Goal: Information Seeking & Learning: Learn about a topic

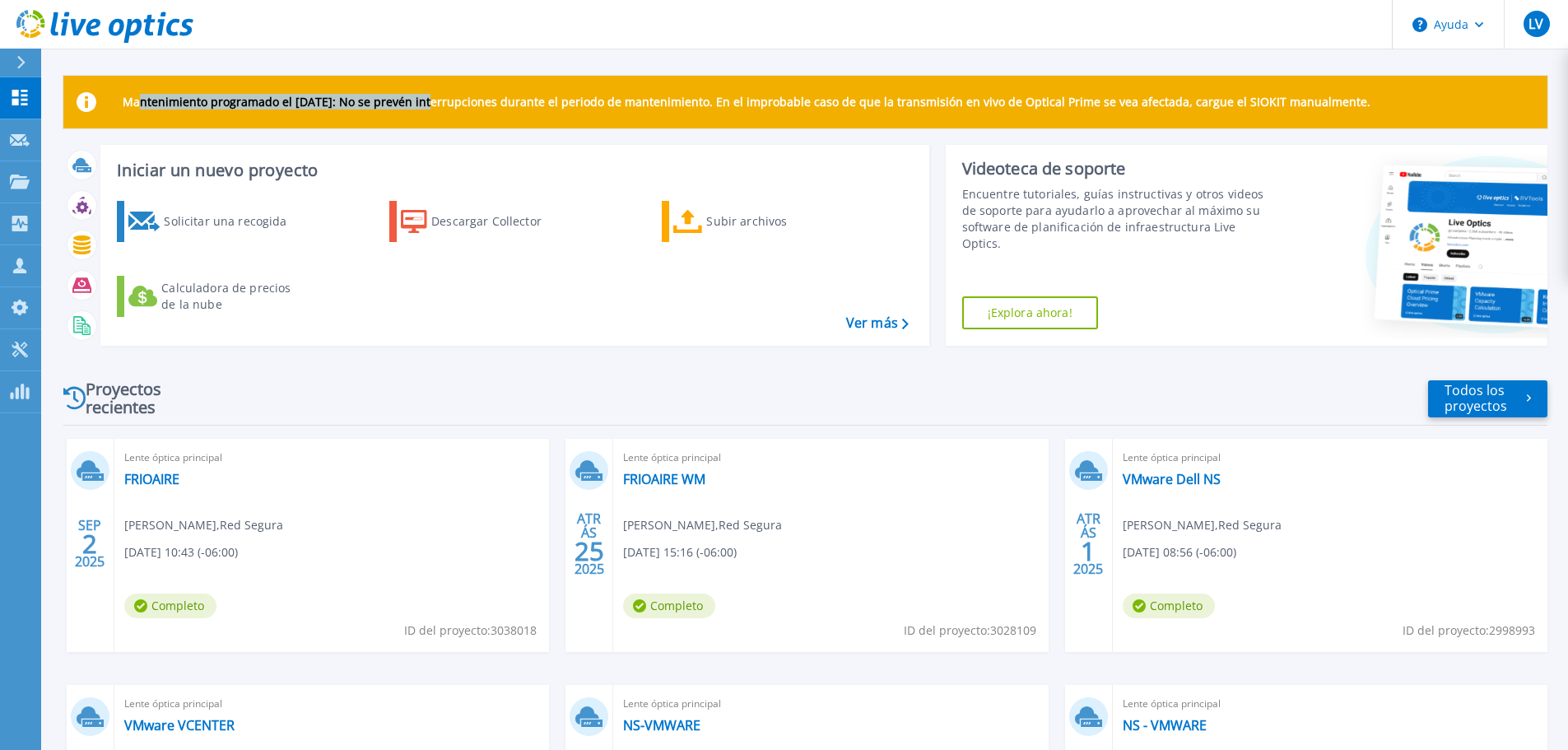
drag, startPoint x: 143, startPoint y: 111, endPoint x: 425, endPoint y: 111, distance: 282.0
click at [425, 111] on div "Mantenimiento programado el lunes 22 de septiembre: No se prevén interrupciones…" at bounding box center [804, 102] width 1484 height 53
click at [203, 99] on font "Mantenimiento programado el lunes 22 de septiembre: No se prevén interrupciones…" at bounding box center [747, 102] width 1248 height 16
click at [148, 484] on font "FRIOAIRE" at bounding box center [152, 479] width 55 height 18
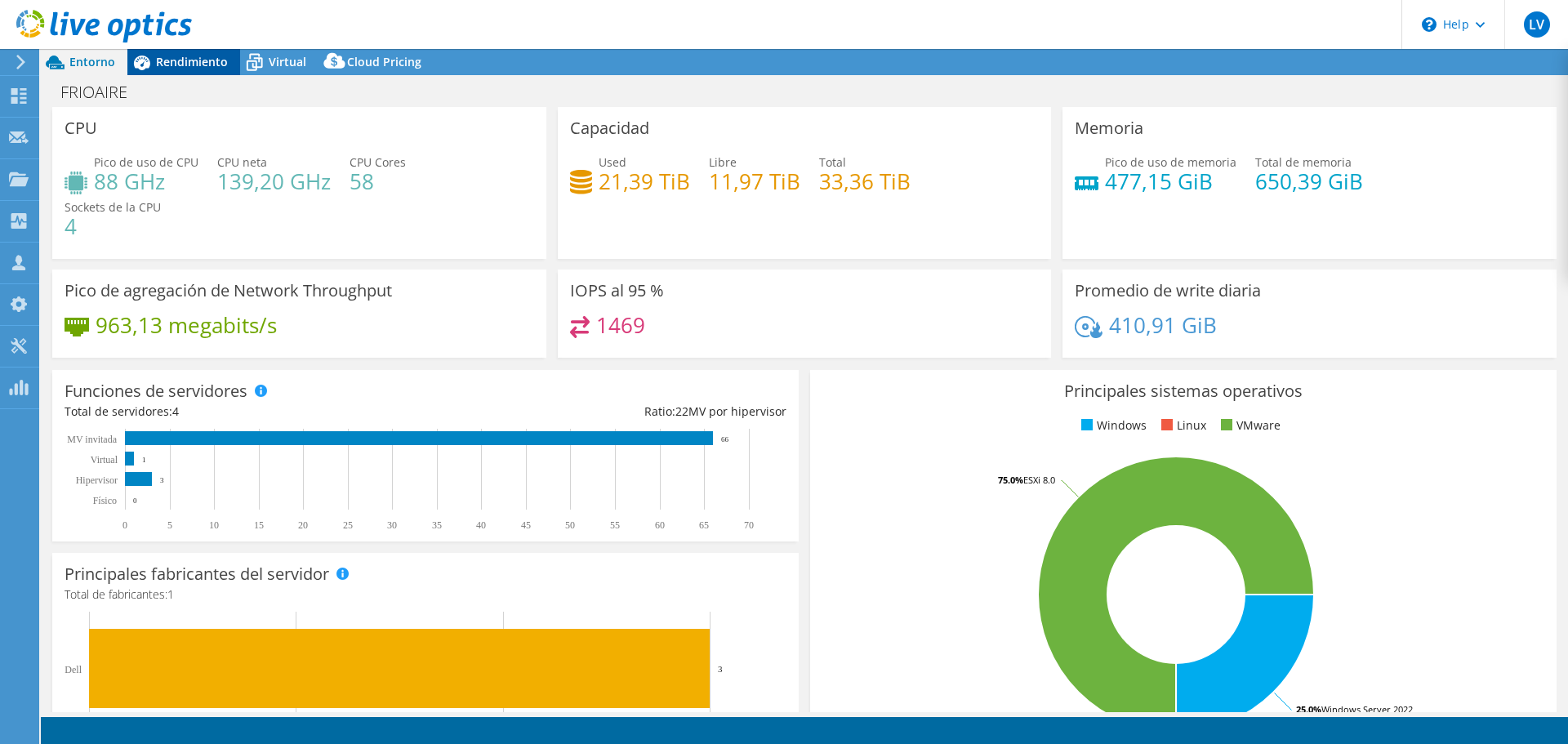
click at [169, 55] on span "Rendimiento" at bounding box center [192, 61] width 72 height 16
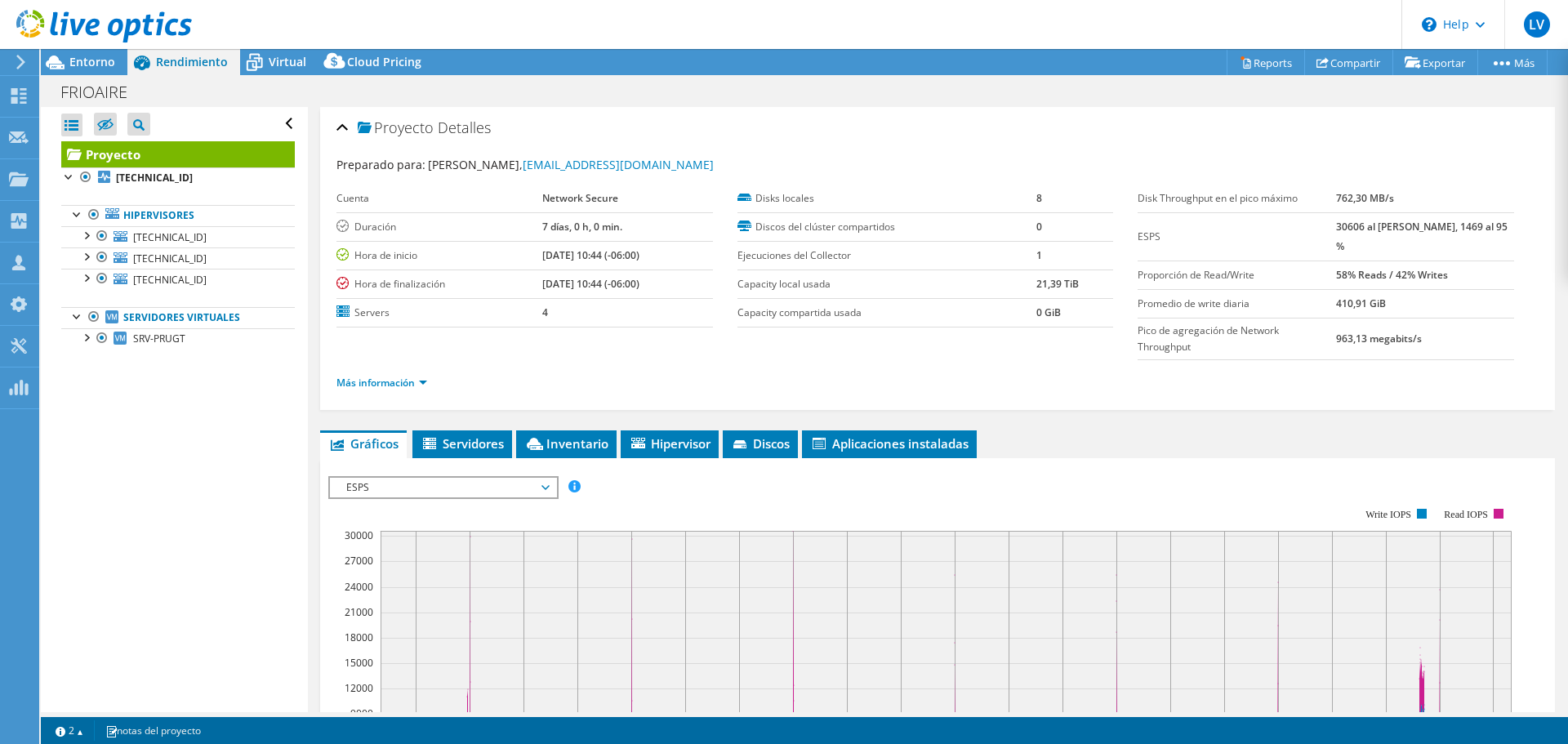
select select "USD"
click at [90, 69] on div "Entorno" at bounding box center [83, 61] width 86 height 26
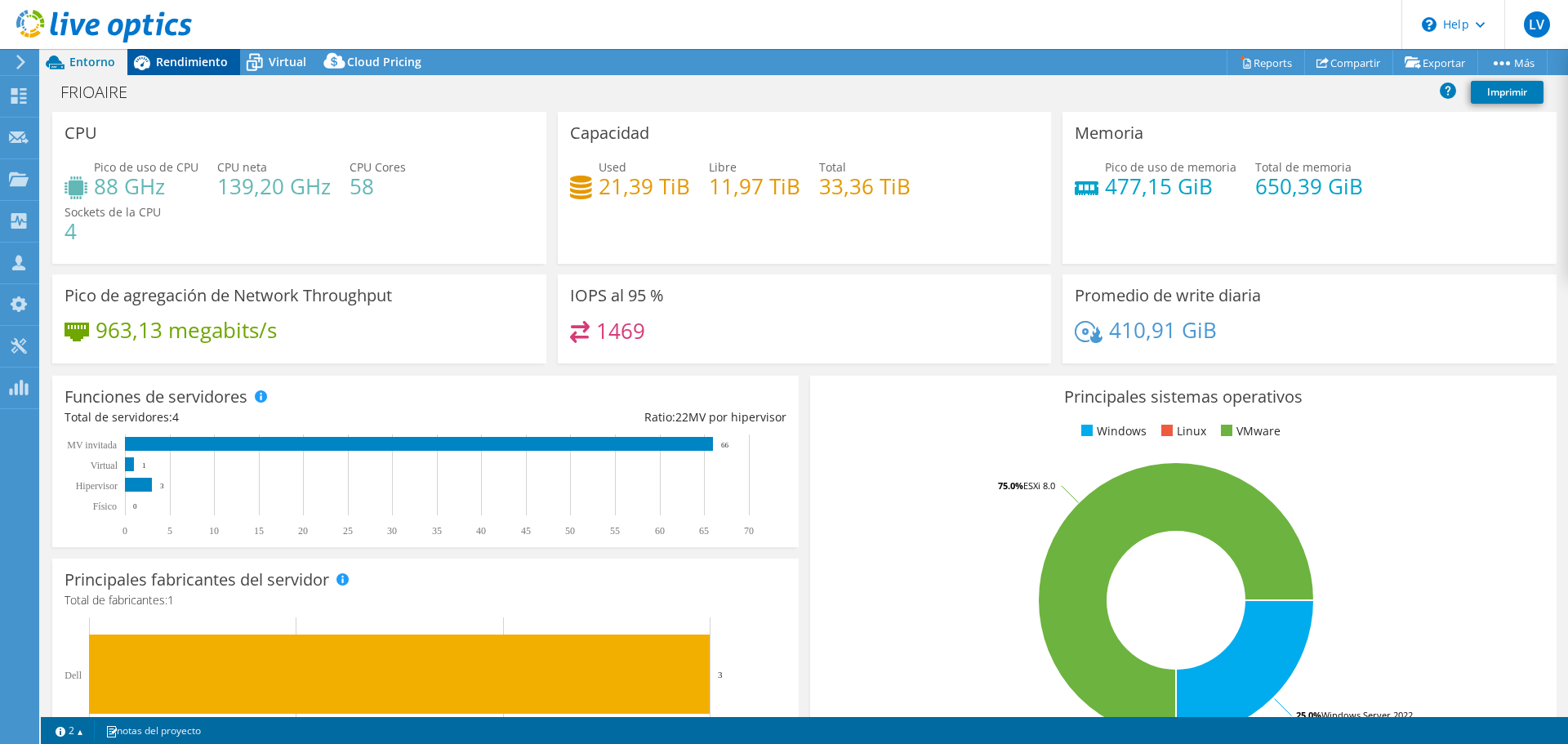
click at [193, 81] on div "FRIOAIRE Imprimir" at bounding box center [804, 92] width 1527 height 31
click at [189, 66] on span "Rendimiento" at bounding box center [192, 61] width 72 height 16
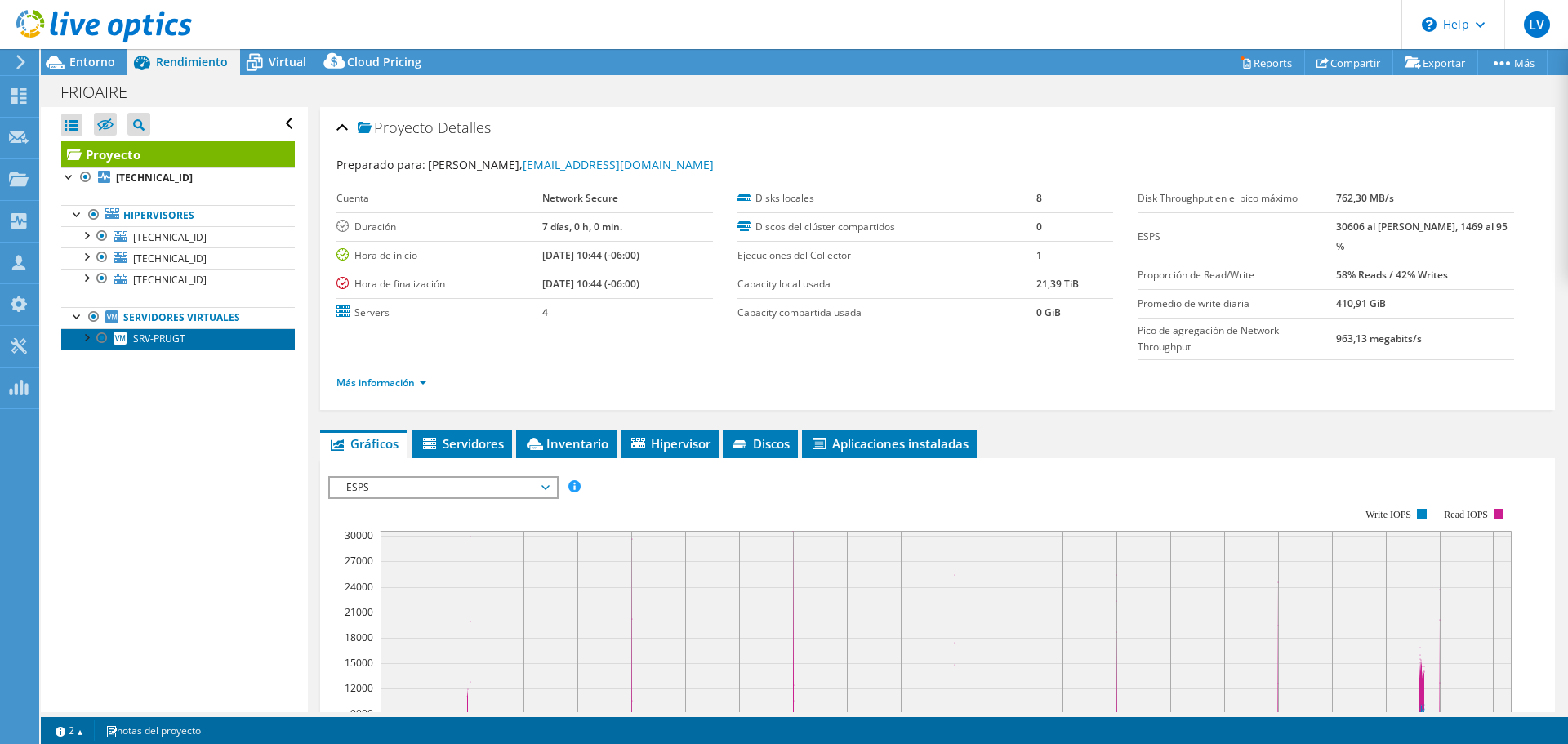
click at [74, 340] on link "SRV-PRUGT" at bounding box center [178, 339] width 234 height 21
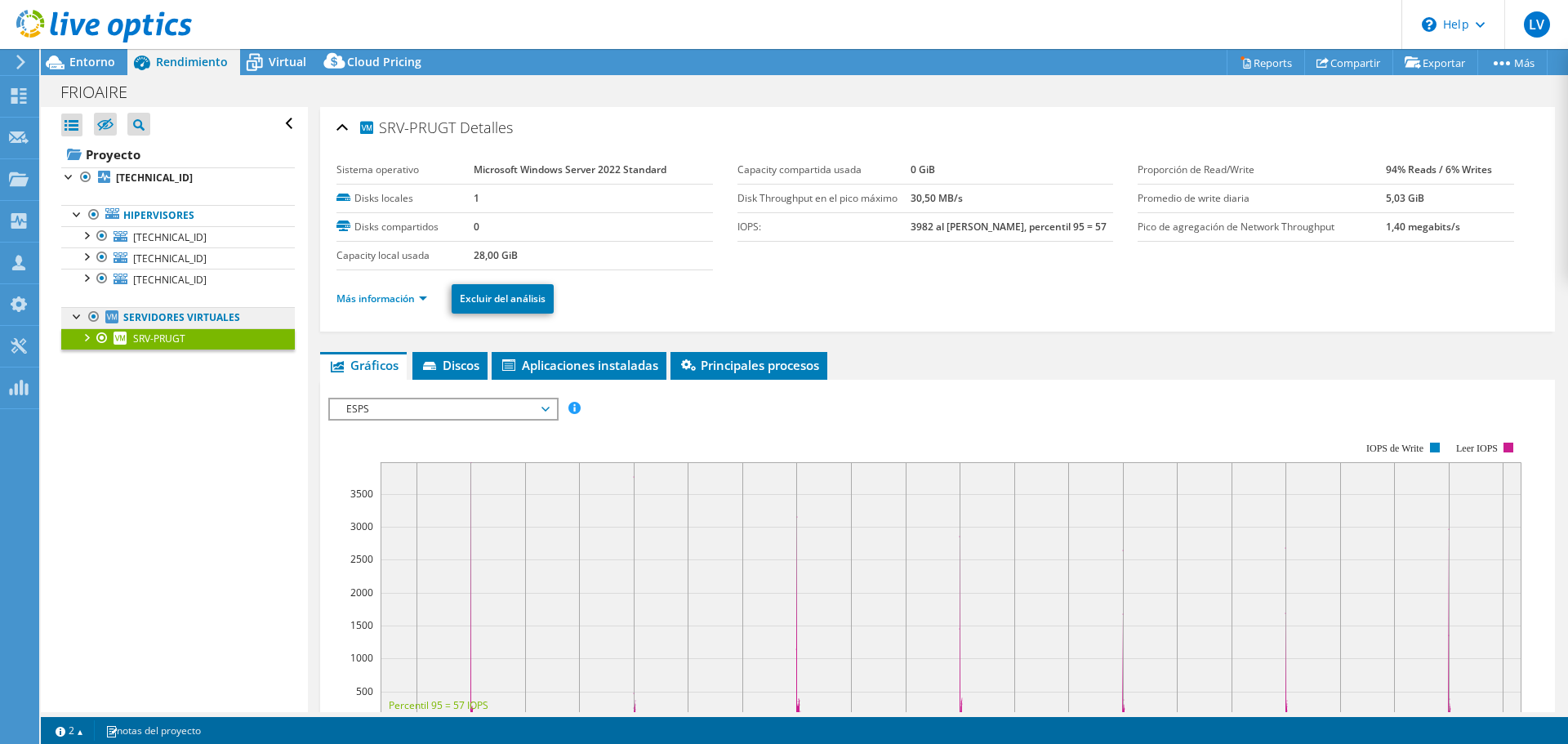
click at [118, 313] on icon at bounding box center [111, 316] width 13 height 13
click at [131, 307] on link "Servidores virtuales" at bounding box center [178, 317] width 234 height 21
click at [152, 317] on link "Servidores virtuales" at bounding box center [178, 317] width 234 height 21
drag, startPoint x: 152, startPoint y: 404, endPoint x: 57, endPoint y: 324, distance: 124.2
click at [150, 402] on div "Abrir todo Cerrar todo Ocultar nodos excluidos Filtro de árbol del proyecto" at bounding box center [173, 409] width 266 height 605
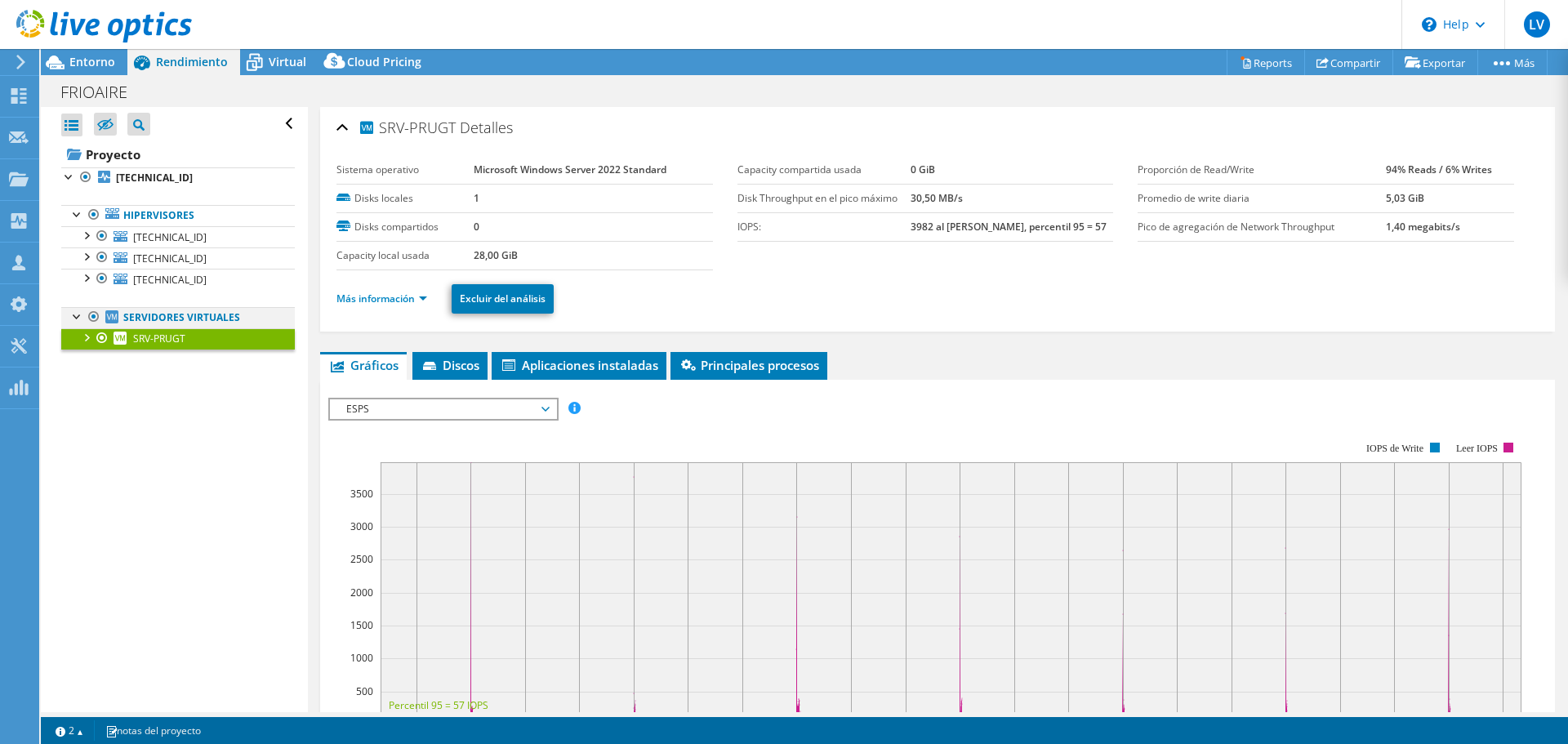
click at [75, 319] on div at bounding box center [77, 315] width 16 height 16
click at [152, 320] on link "Servidores virtuales" at bounding box center [178, 317] width 234 height 21
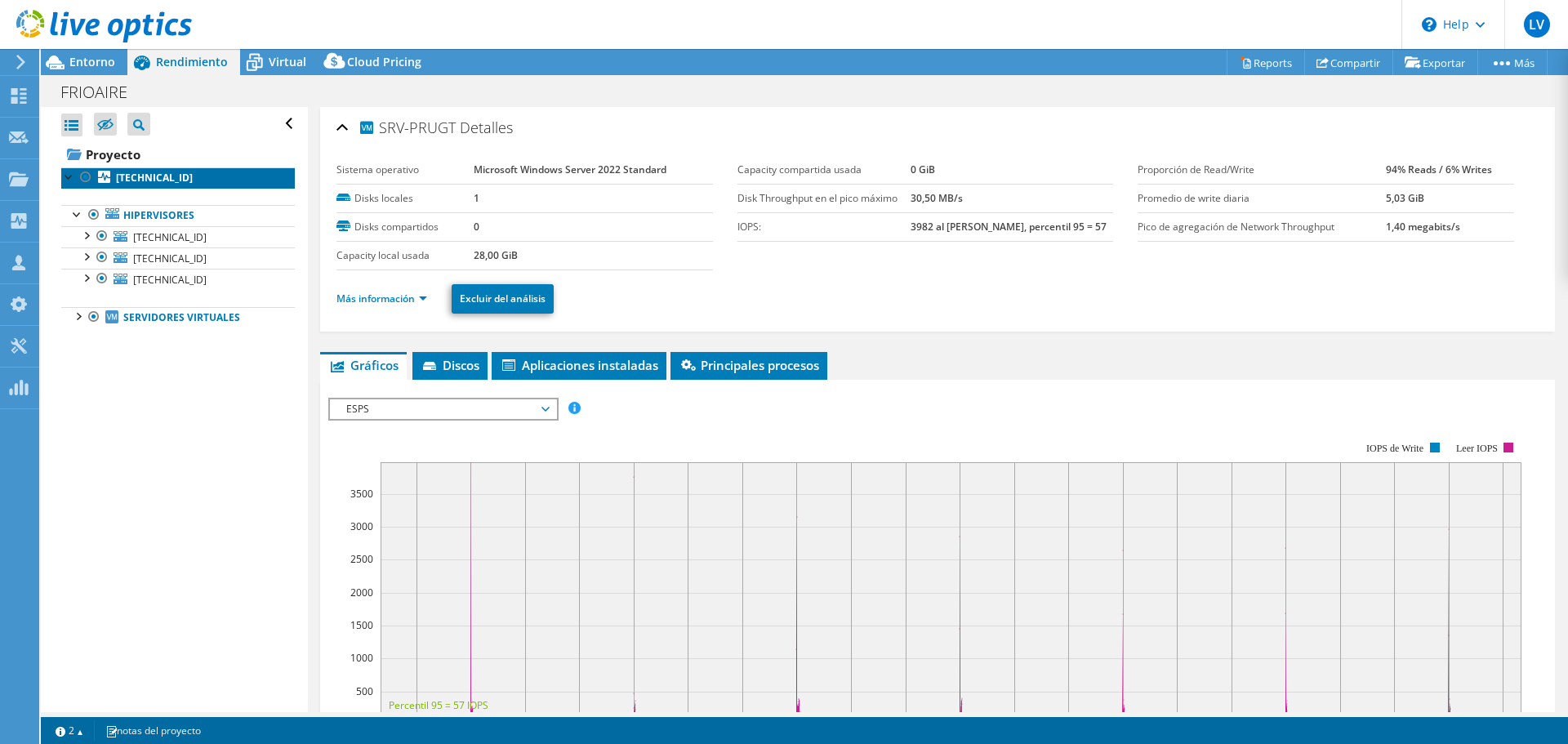
click at [124, 171] on b "192.168.3.195" at bounding box center [155, 177] width 77 height 14
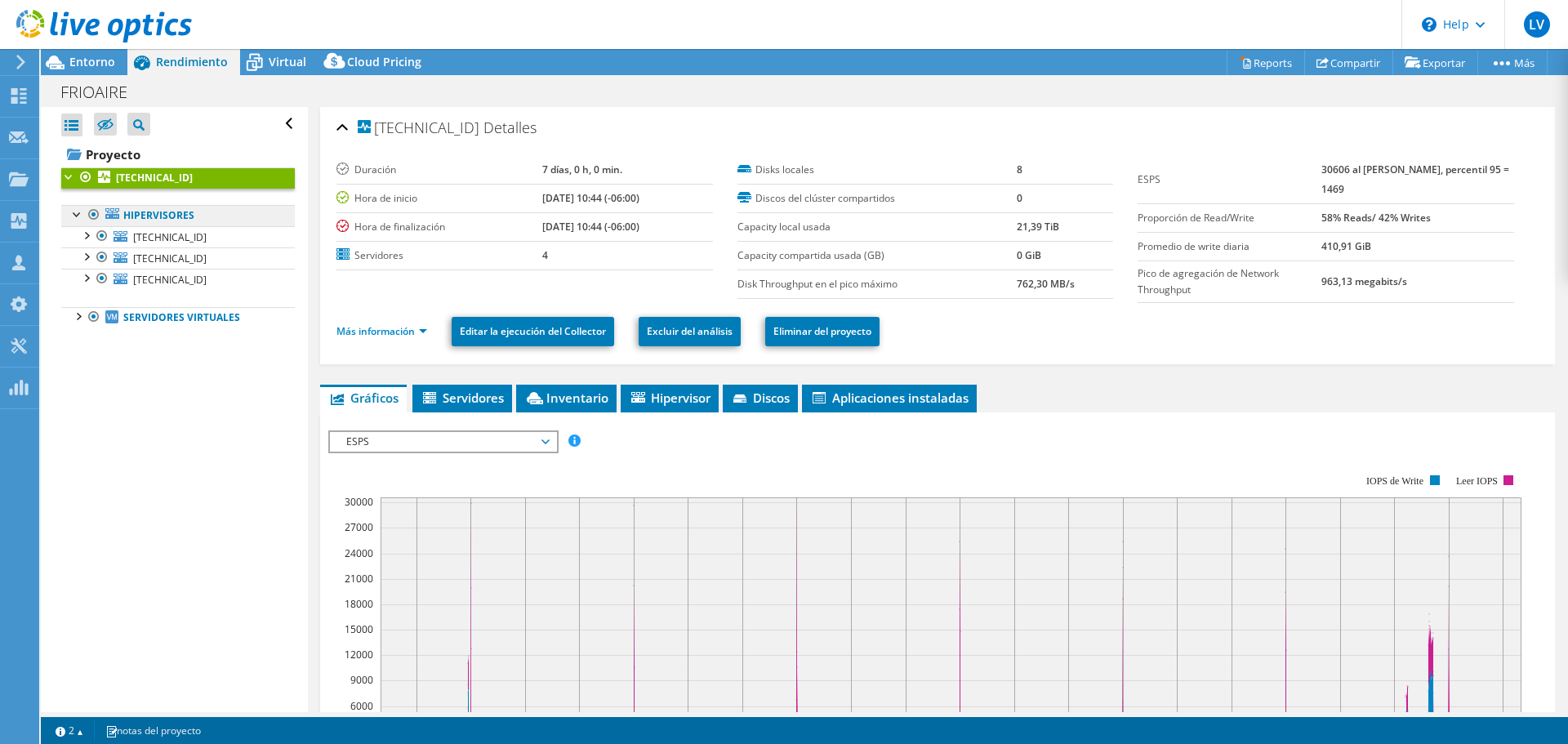
click at [162, 221] on link "Hipervisores" at bounding box center [178, 215] width 234 height 21
click at [131, 147] on link "Proyecto" at bounding box center [178, 155] width 234 height 26
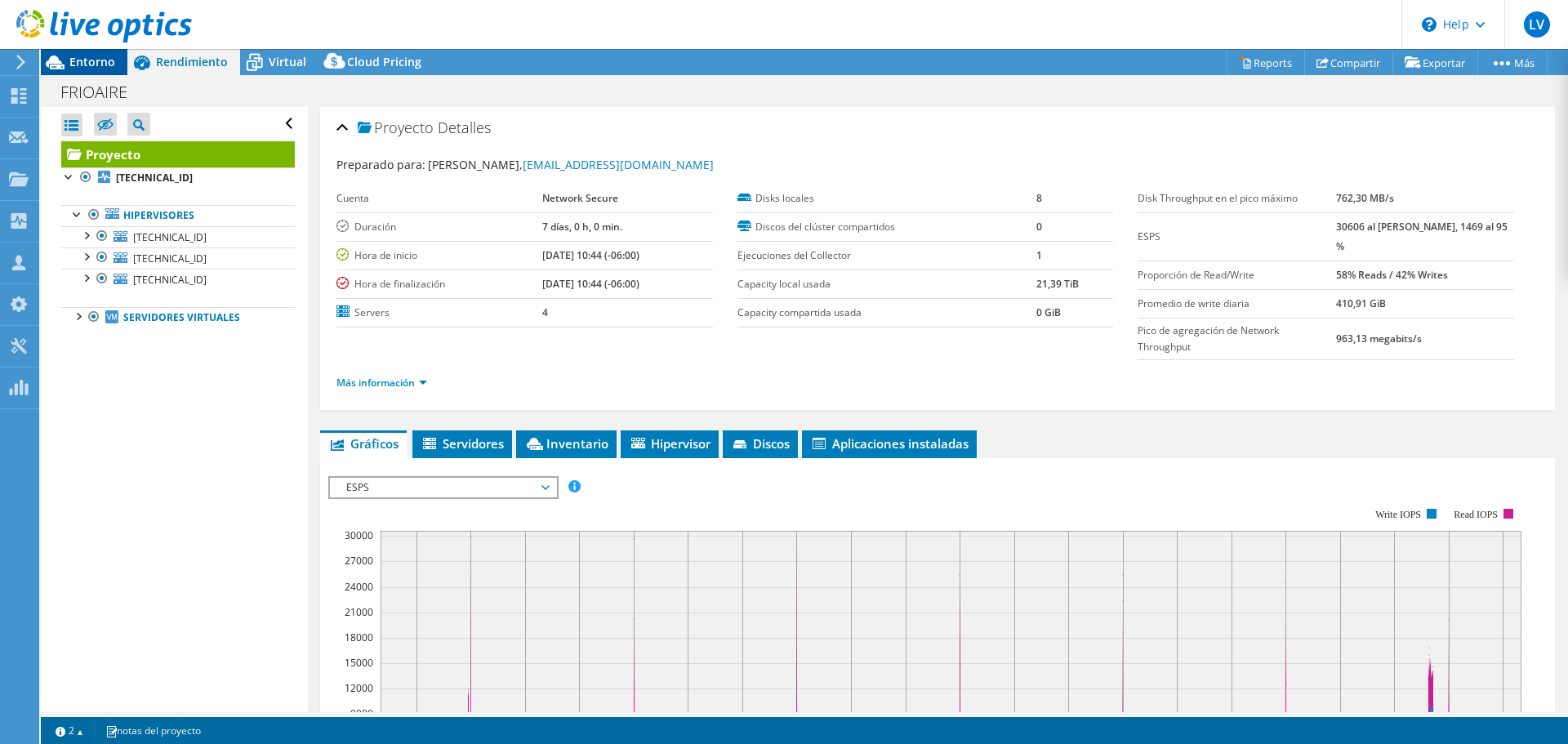
click at [104, 58] on span "Entorno" at bounding box center [92, 61] width 46 height 16
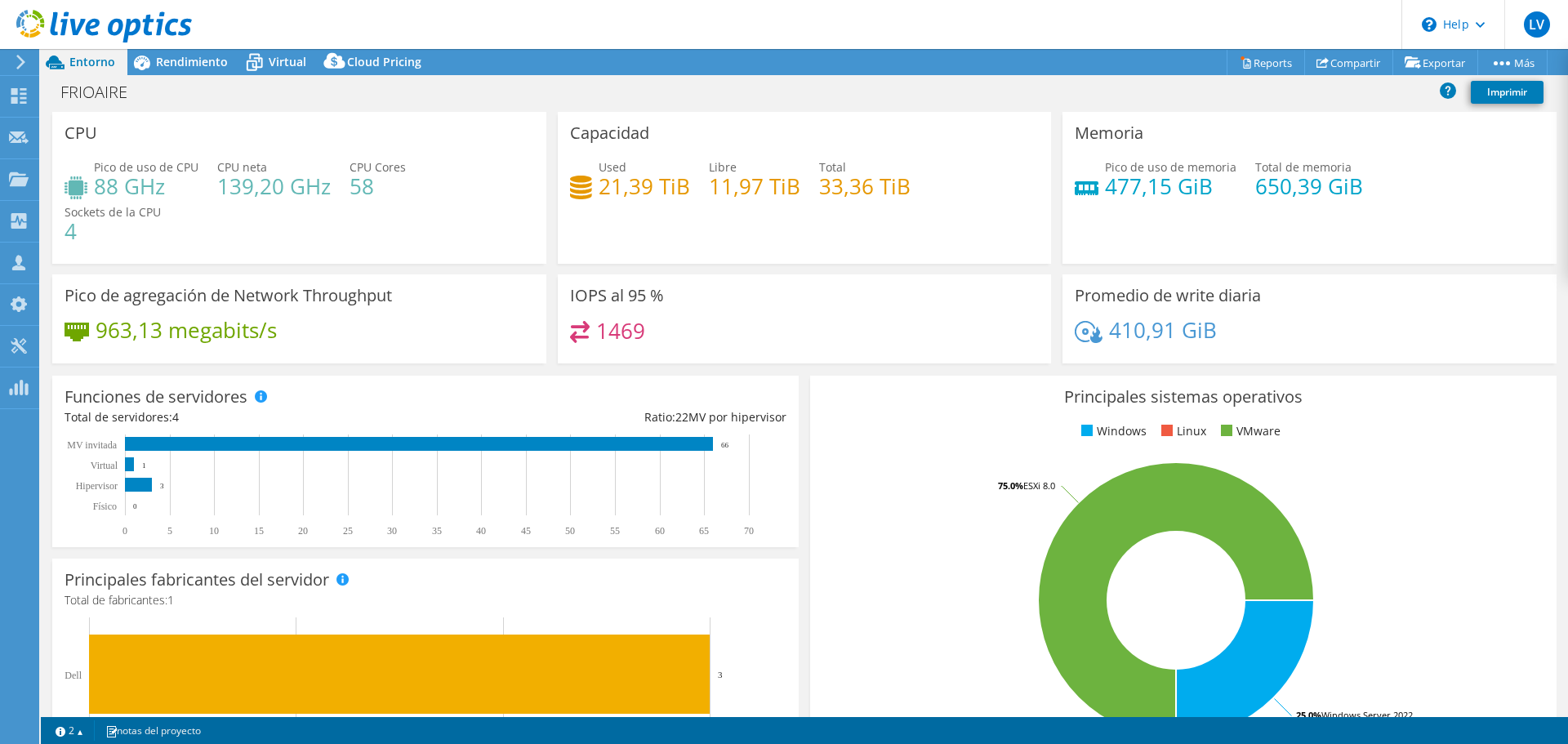
click at [165, 53] on div at bounding box center [96, 27] width 192 height 54
click at [168, 53] on div at bounding box center [96, 27] width 192 height 54
click at [173, 67] on span "Rendimiento" at bounding box center [192, 61] width 72 height 16
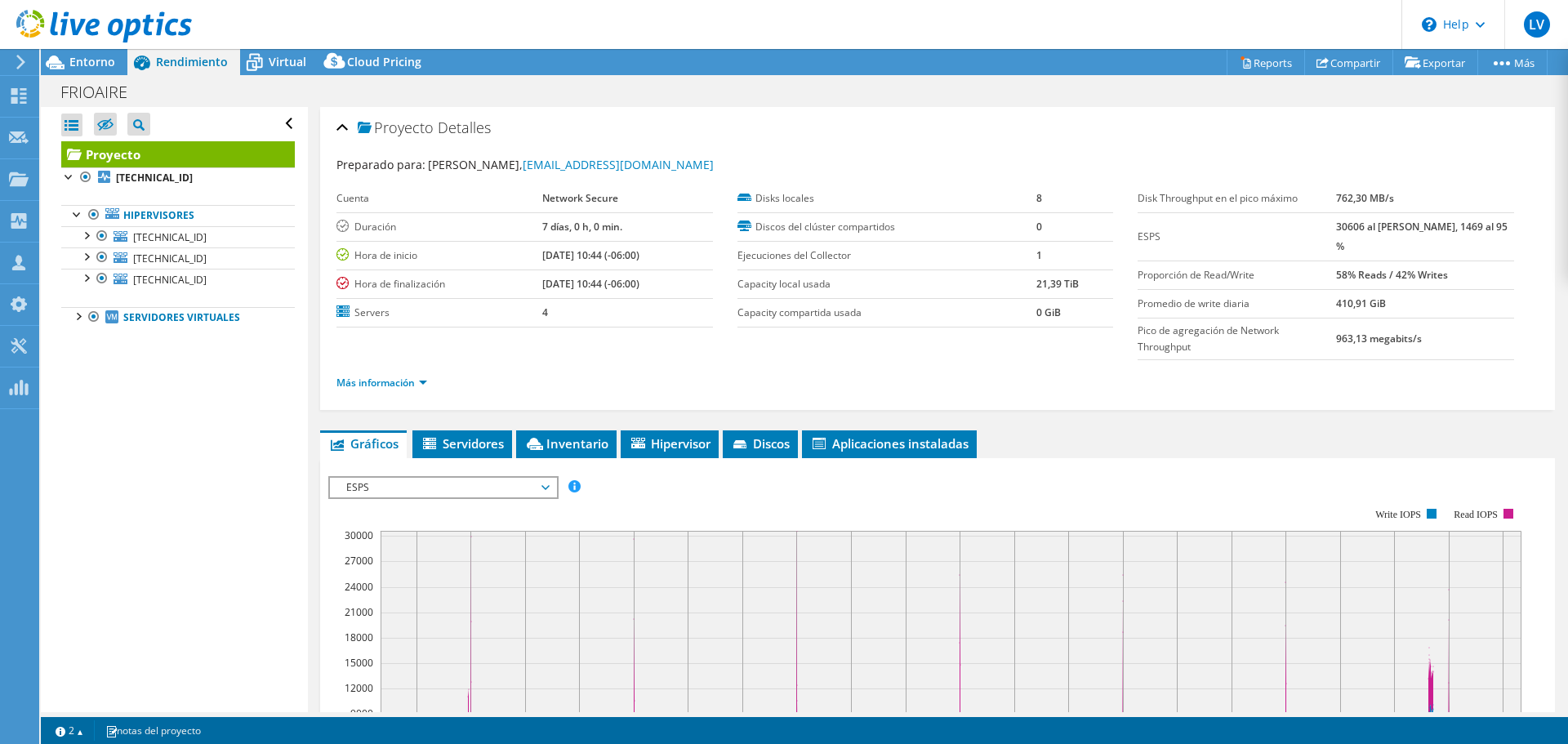
click at [285, 48] on header "LV Asociado de canal Luis Valencia lvalencia@networksecure.com.sv Network Secur…" at bounding box center [784, 24] width 1568 height 49
click at [154, 212] on link "Hipervisores" at bounding box center [178, 215] width 234 height 21
click at [72, 217] on div at bounding box center [77, 213] width 16 height 16
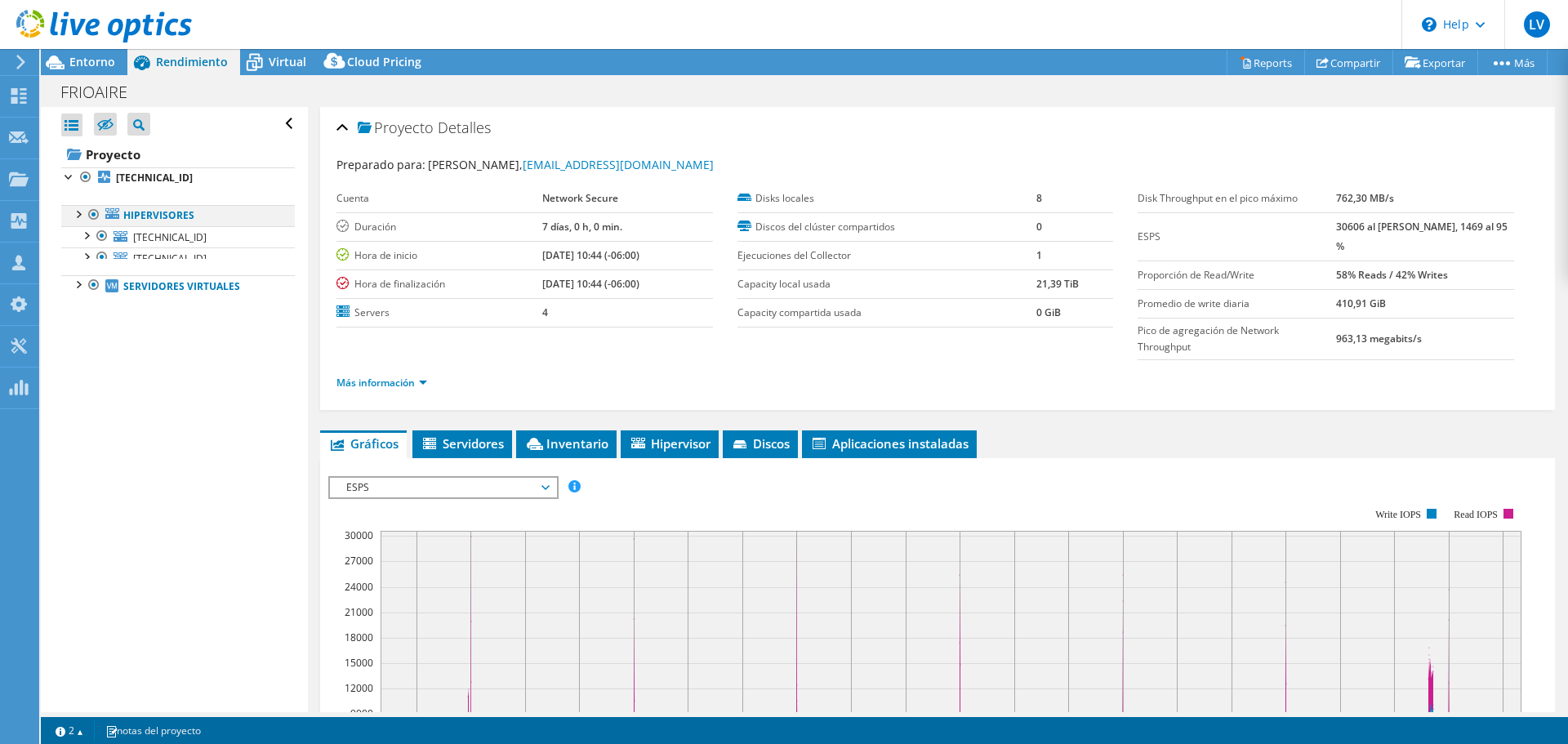
click at [72, 216] on div at bounding box center [77, 213] width 16 height 16
click at [72, 323] on div at bounding box center [77, 315] width 16 height 16
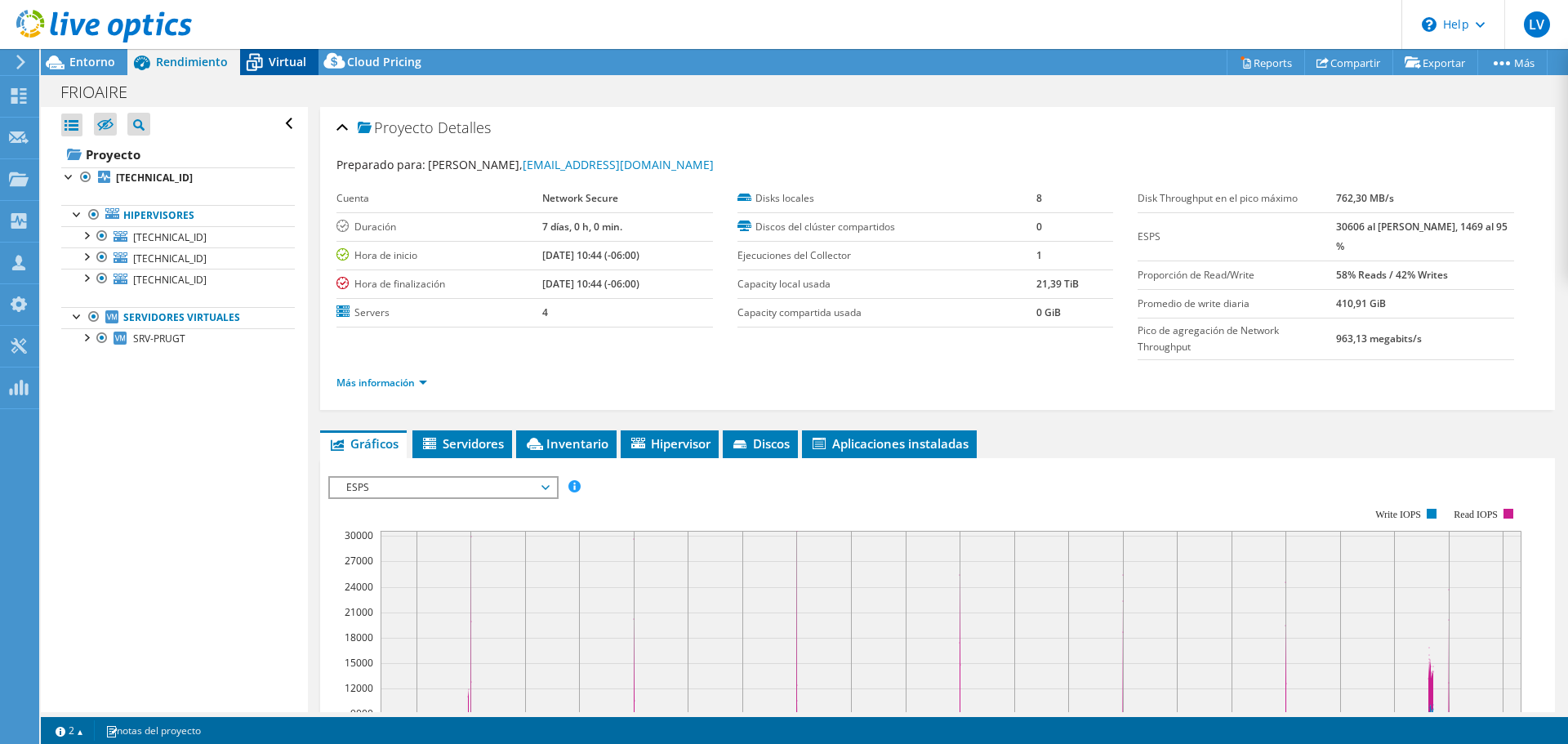
click at [279, 69] on div "Virtual" at bounding box center [278, 61] width 78 height 26
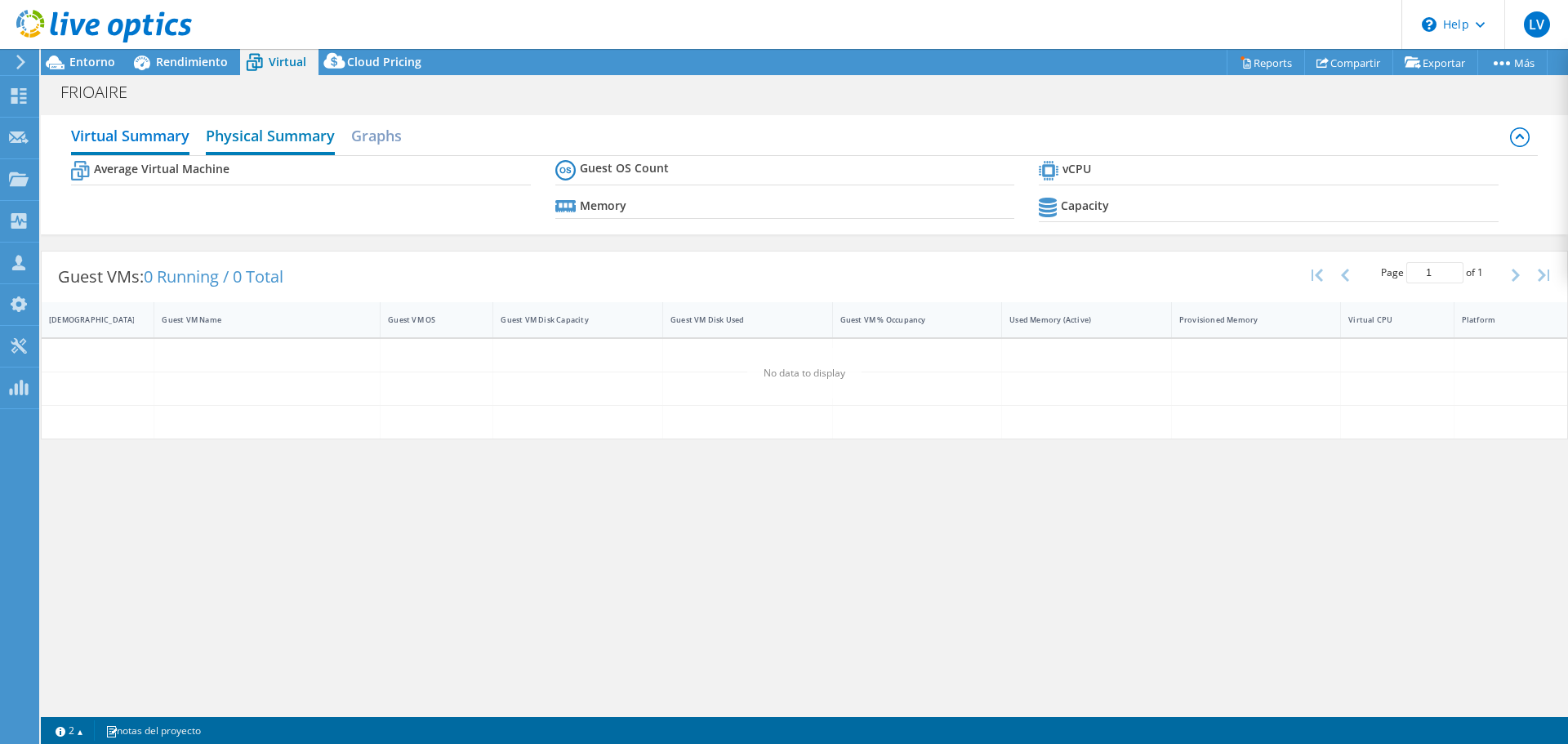
click at [225, 141] on h2 "Physical Summary" at bounding box center [270, 137] width 129 height 36
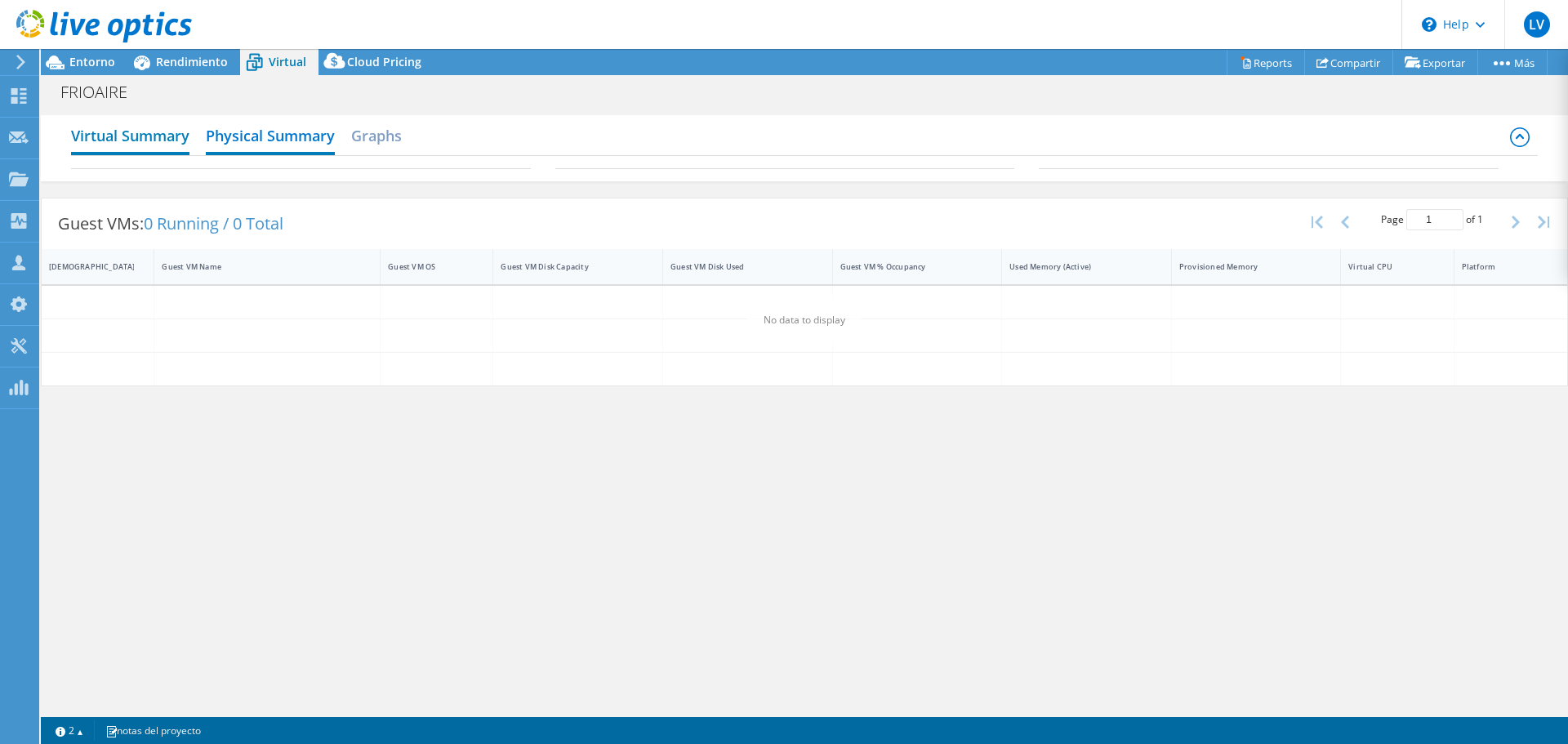
click at [159, 143] on h2 "Virtual Summary" at bounding box center [131, 137] width 119 height 36
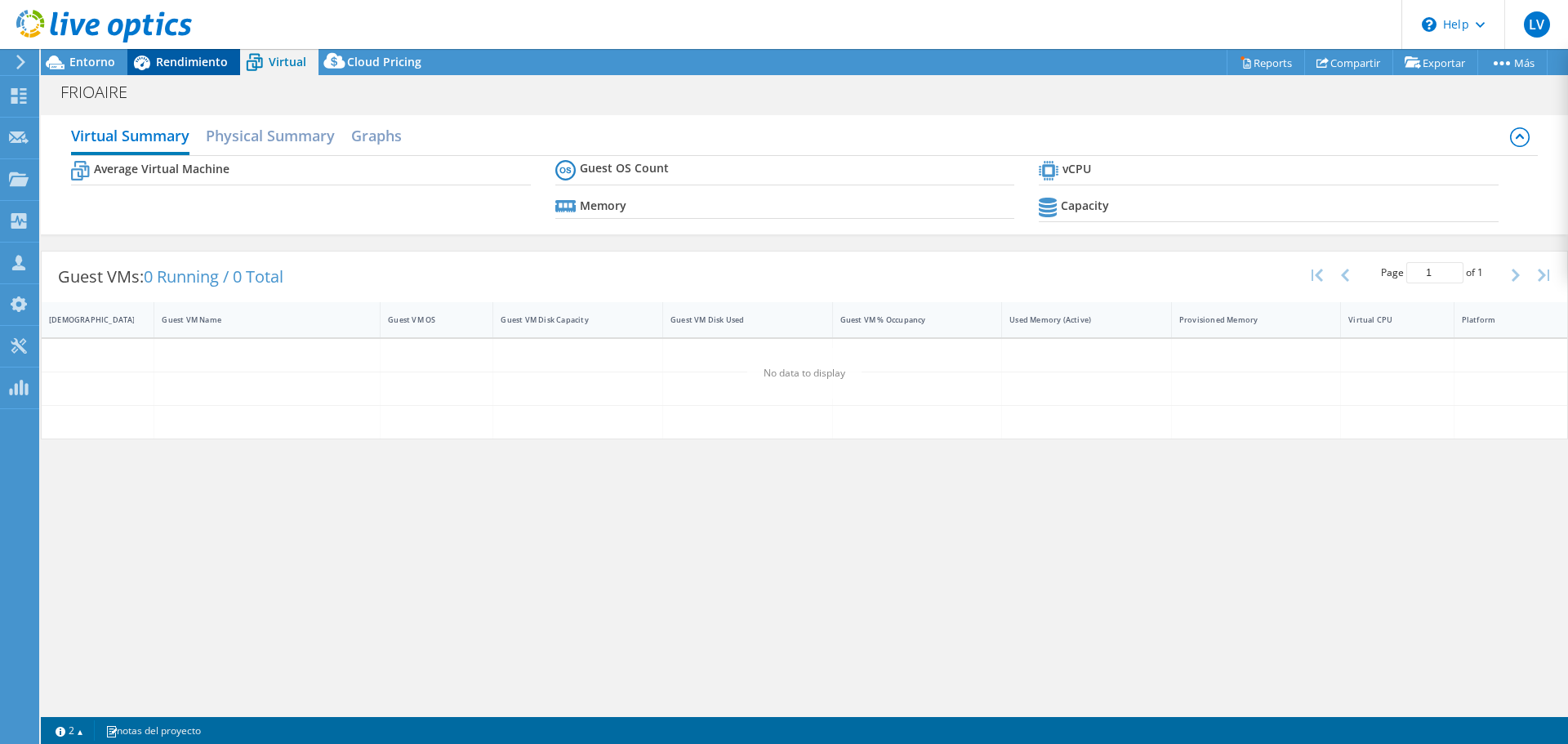
click at [187, 54] on span "Rendimiento" at bounding box center [192, 61] width 72 height 16
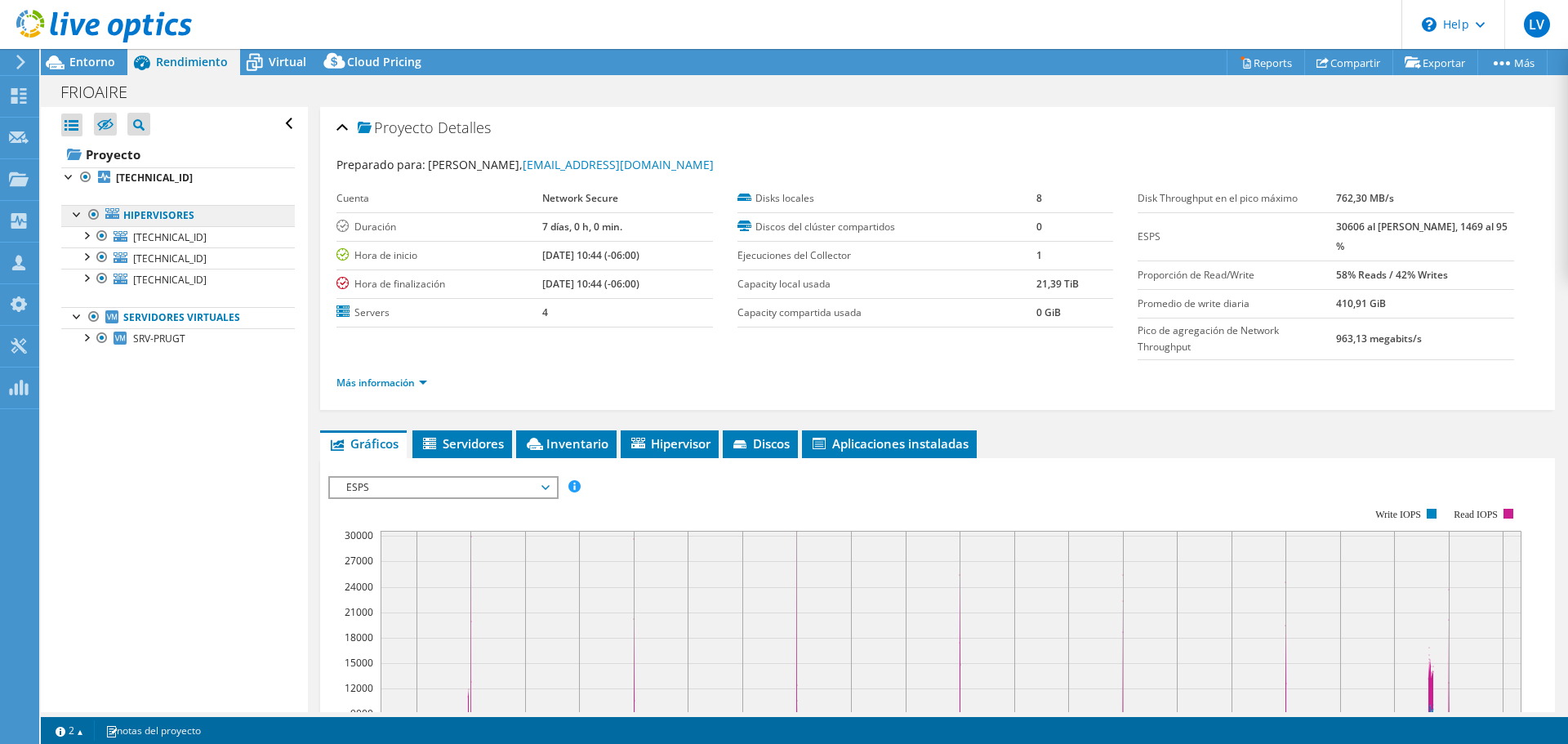
click at [160, 217] on link "Hipervisores" at bounding box center [178, 215] width 234 height 21
click at [147, 172] on b "192.168.3.195" at bounding box center [155, 177] width 77 height 14
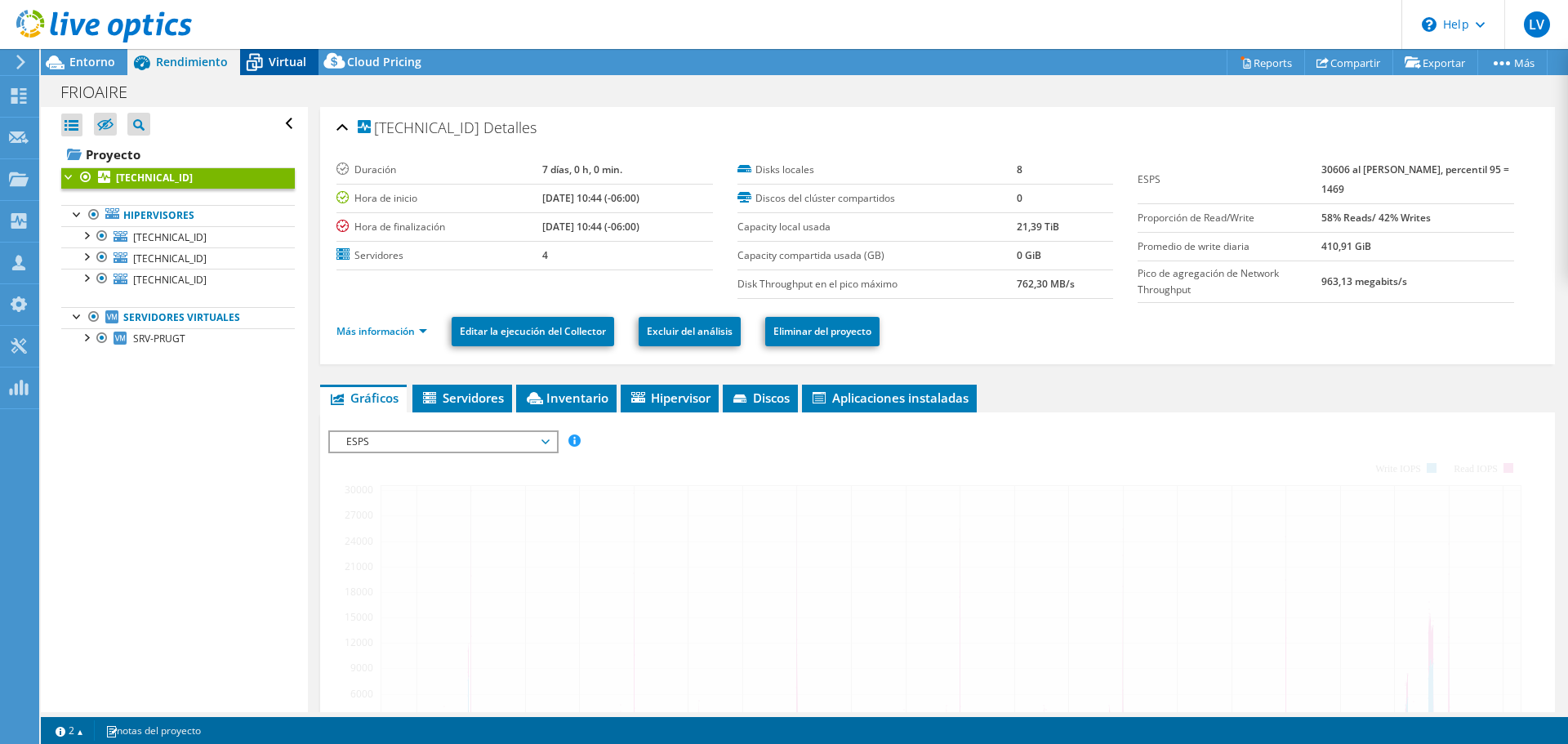
click at [274, 65] on span "Virtual" at bounding box center [287, 61] width 38 height 16
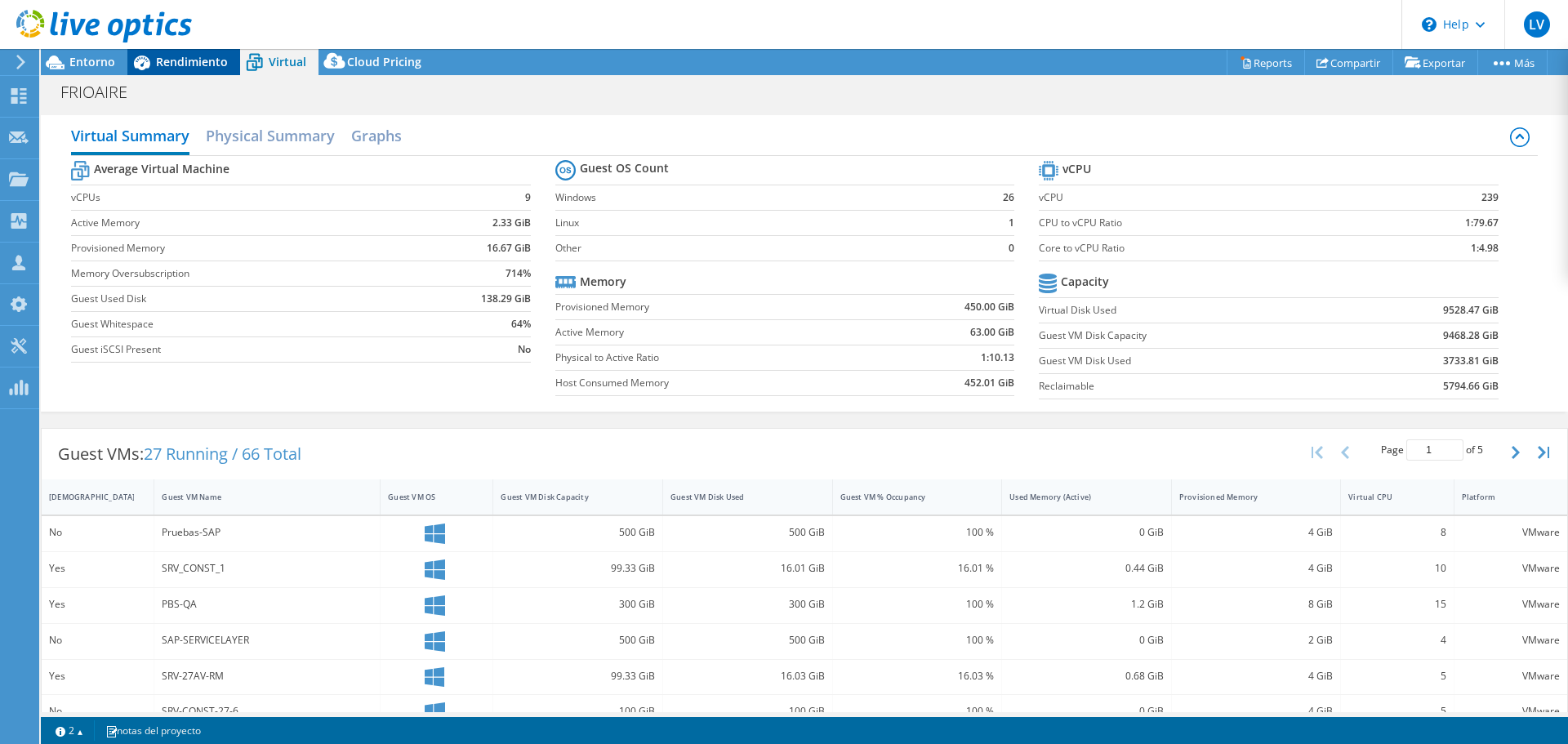
click at [168, 61] on span "Rendimiento" at bounding box center [192, 61] width 72 height 16
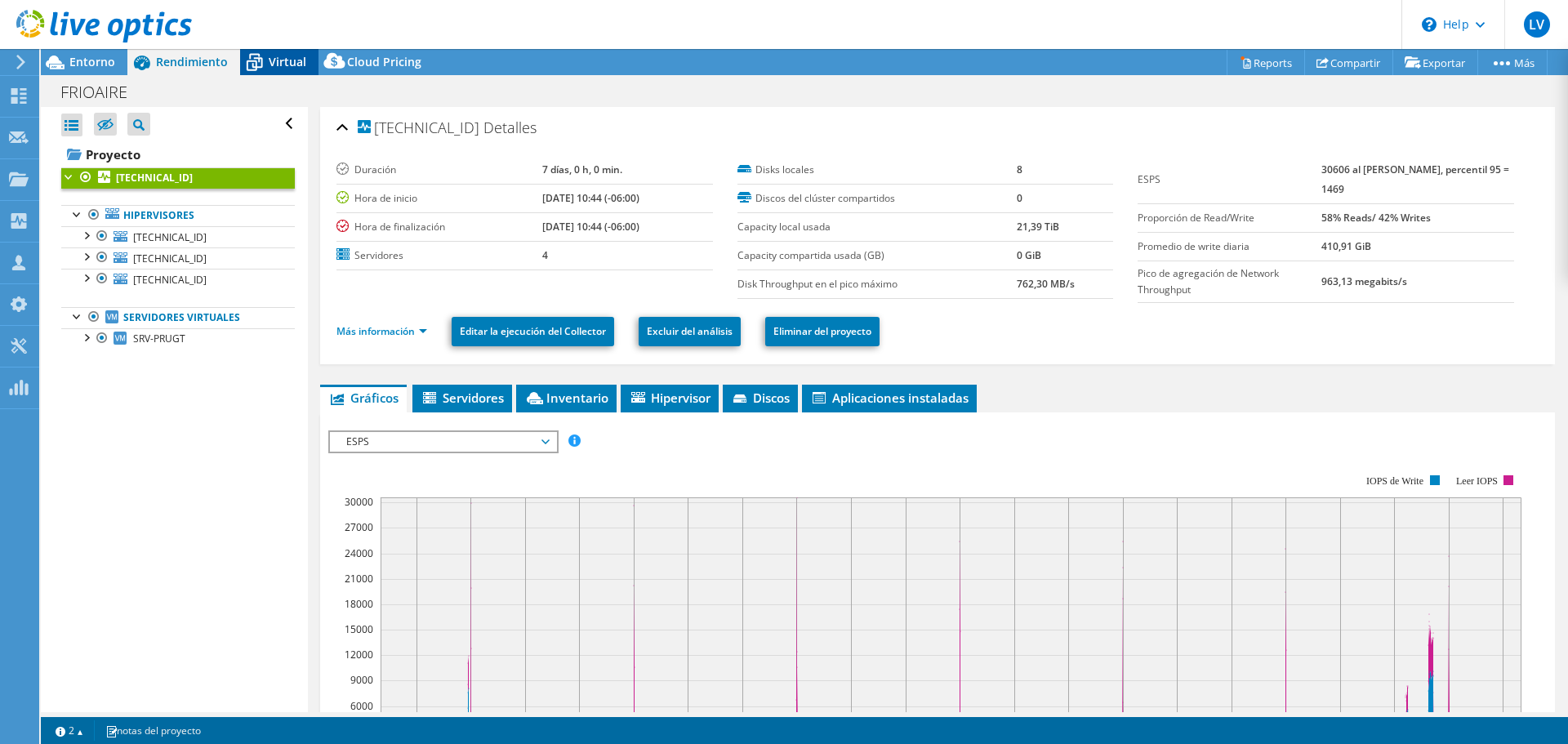
click at [286, 54] on span "Virtual" at bounding box center [287, 61] width 38 height 16
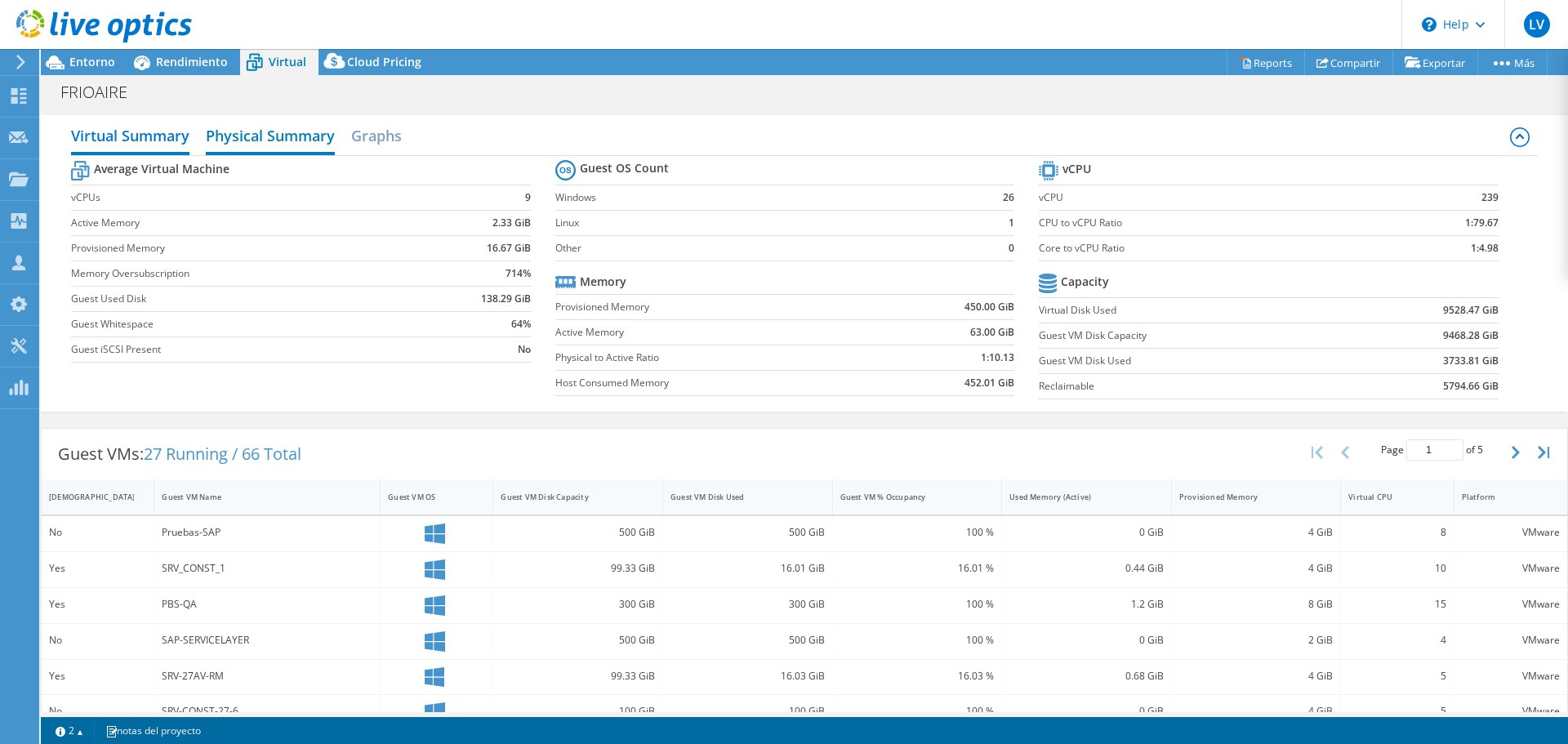
click at [242, 139] on h2 "Physical Summary" at bounding box center [270, 137] width 129 height 36
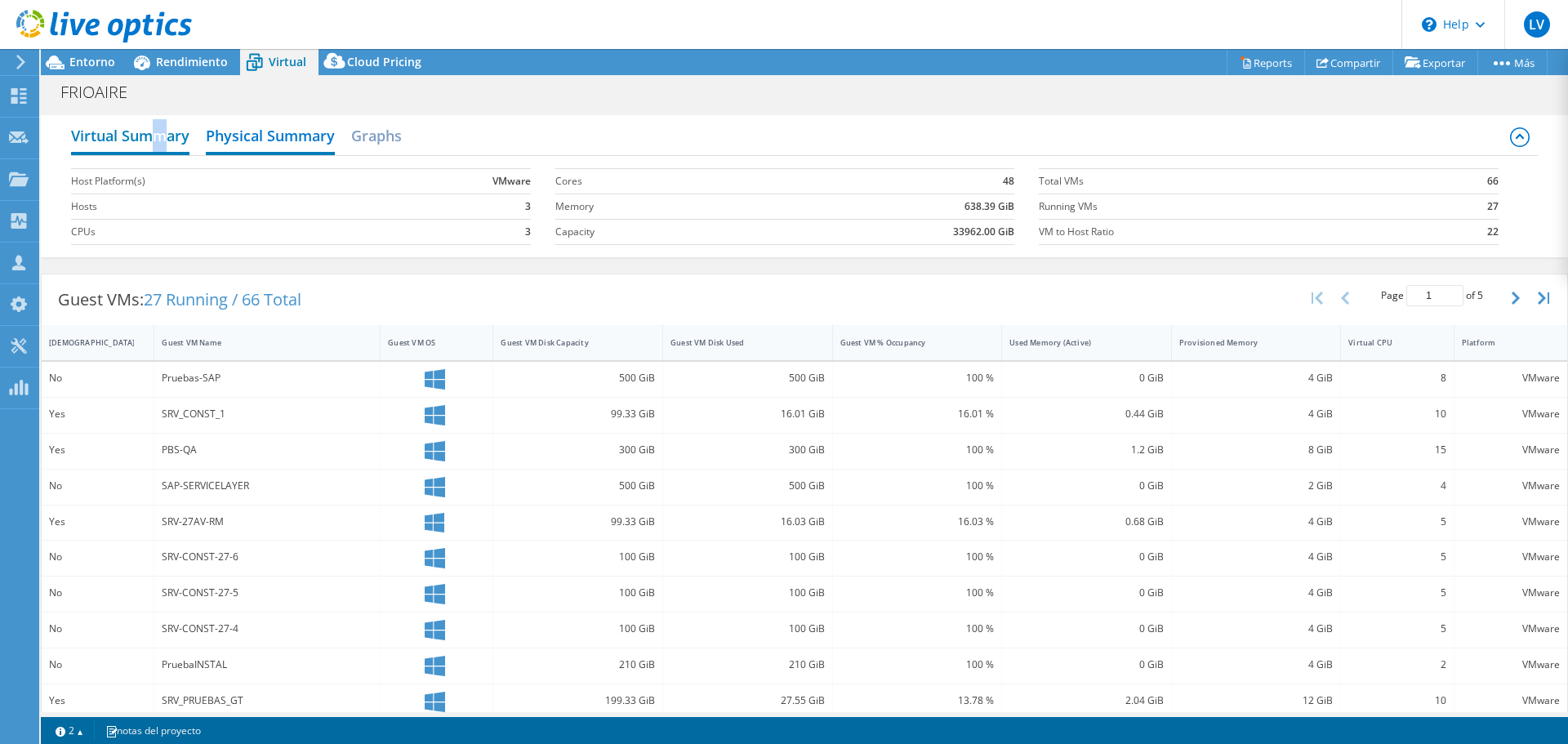
click at [157, 132] on h2 "Virtual Summary" at bounding box center [131, 137] width 119 height 36
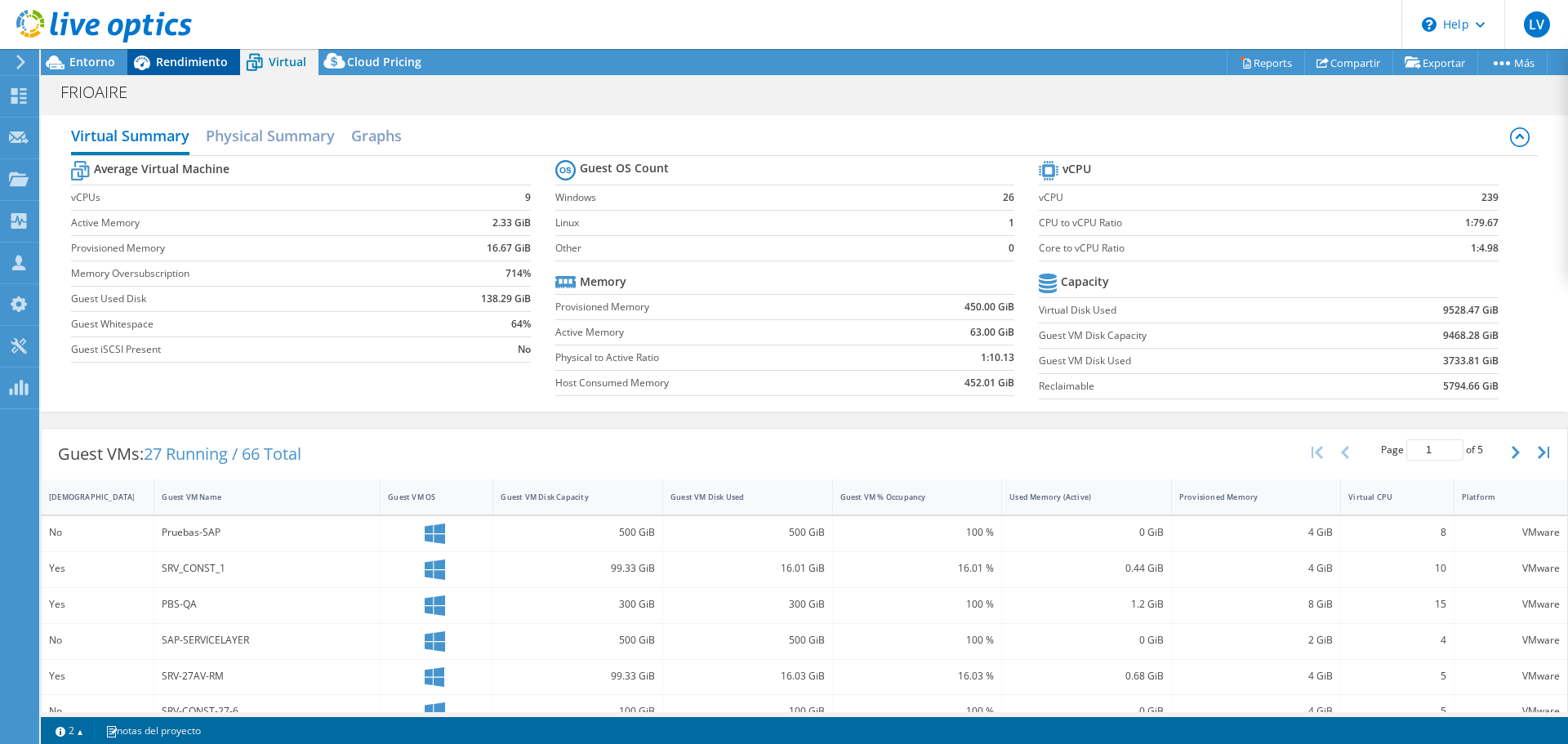
click at [214, 66] on span "Rendimiento" at bounding box center [192, 61] width 72 height 16
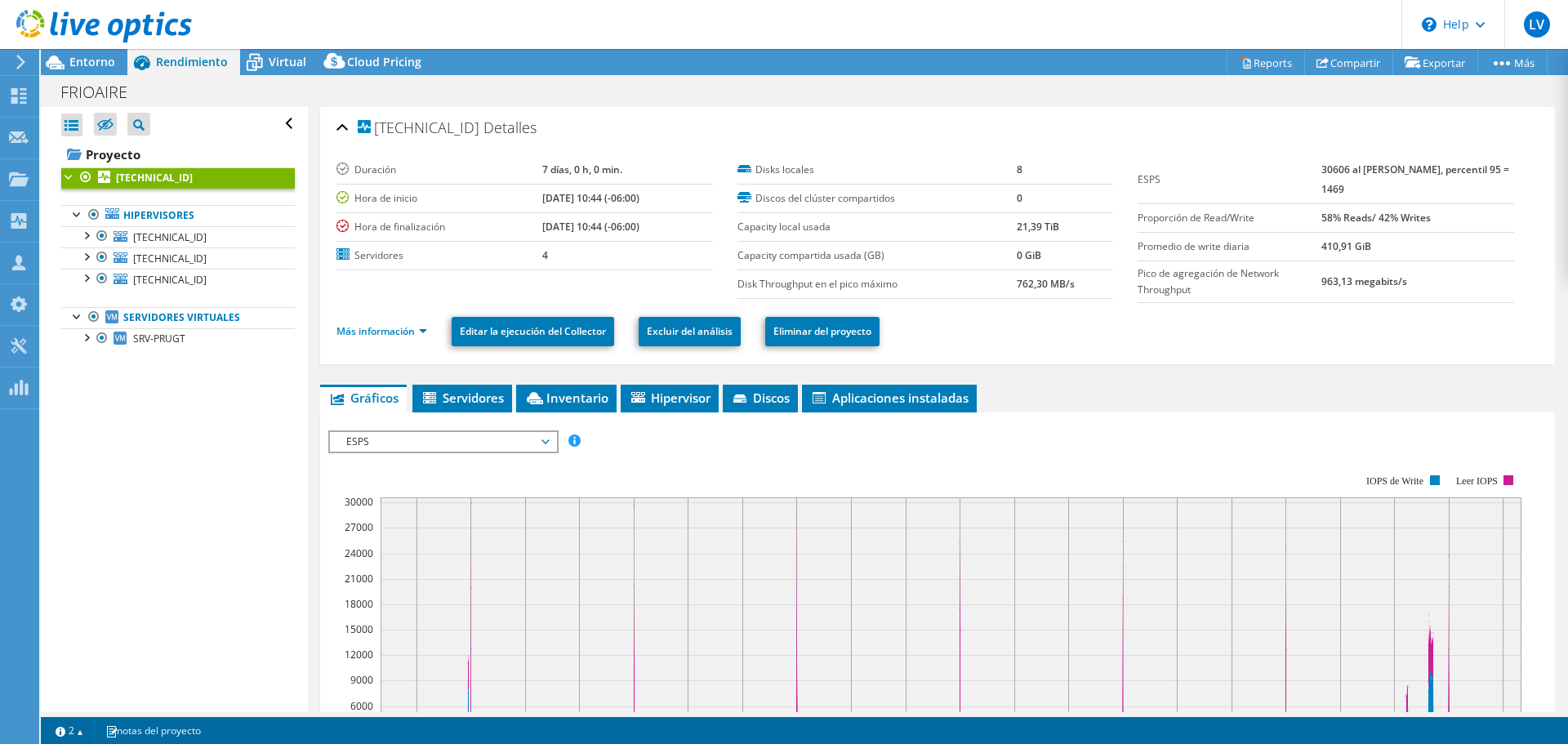
click at [491, 413] on div "ESPS Disk Throughput Tamaño de E/S Latencia Profundidad de la cola Porcentaje d…" at bounding box center [938, 706] width 1218 height 588
click at [491, 394] on span "Servidores" at bounding box center [463, 397] width 83 height 16
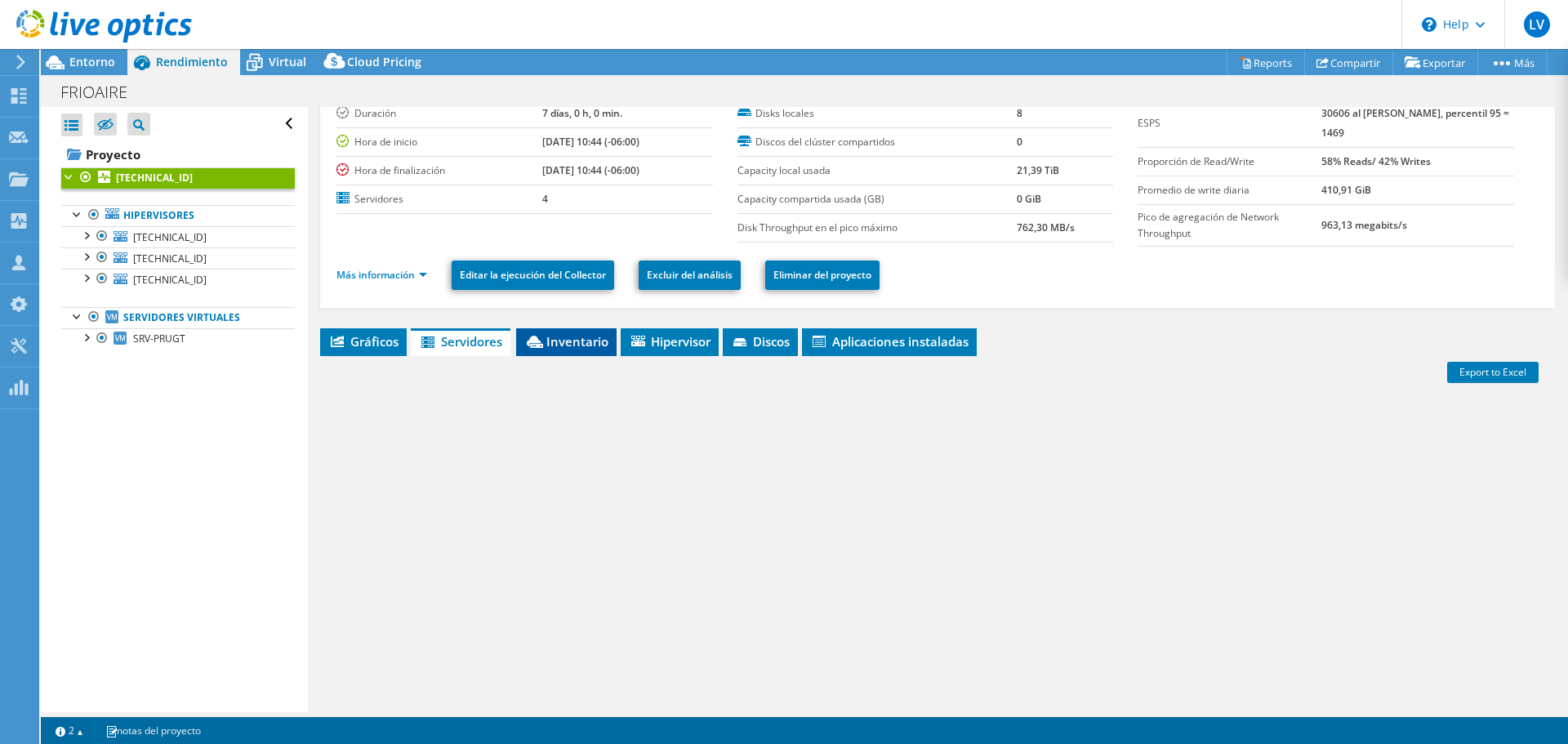
scroll to position [110, 0]
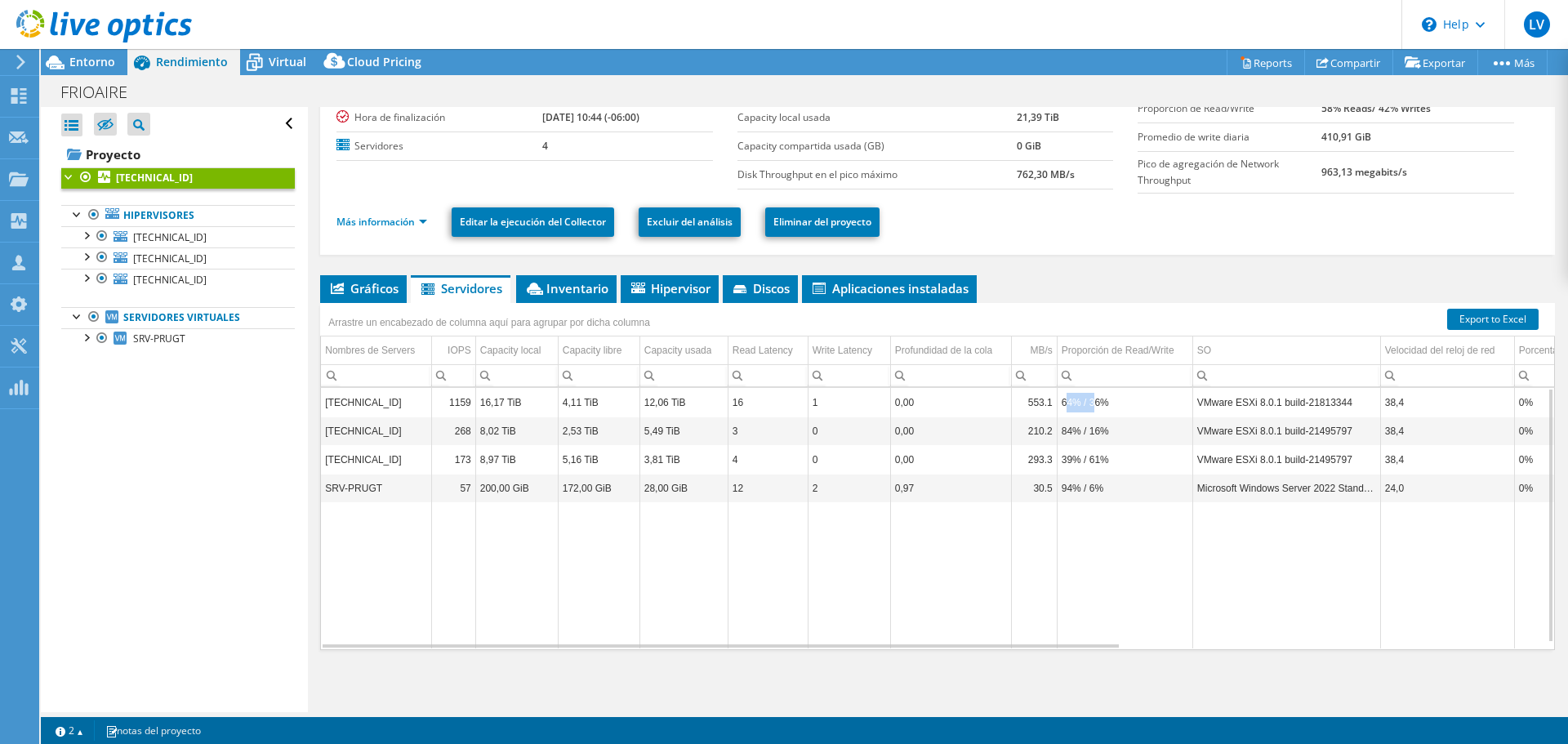
drag, startPoint x: 1069, startPoint y: 408, endPoint x: 1093, endPoint y: 408, distance: 24.0
click at [1093, 408] on td "64% / 36%" at bounding box center [1124, 402] width 136 height 29
click at [1086, 449] on td "39% / 61%" at bounding box center [1124, 459] width 136 height 29
drag, startPoint x: 1055, startPoint y: 436, endPoint x: 1120, endPoint y: 436, distance: 65.0
click at [1120, 436] on tr "192.168.10.200 268 8,02 TiB 2,53 TiB 5,49 TiB 3 0 0,00 210.2 84% / 16% VMware E…" at bounding box center [1253, 431] width 1864 height 29
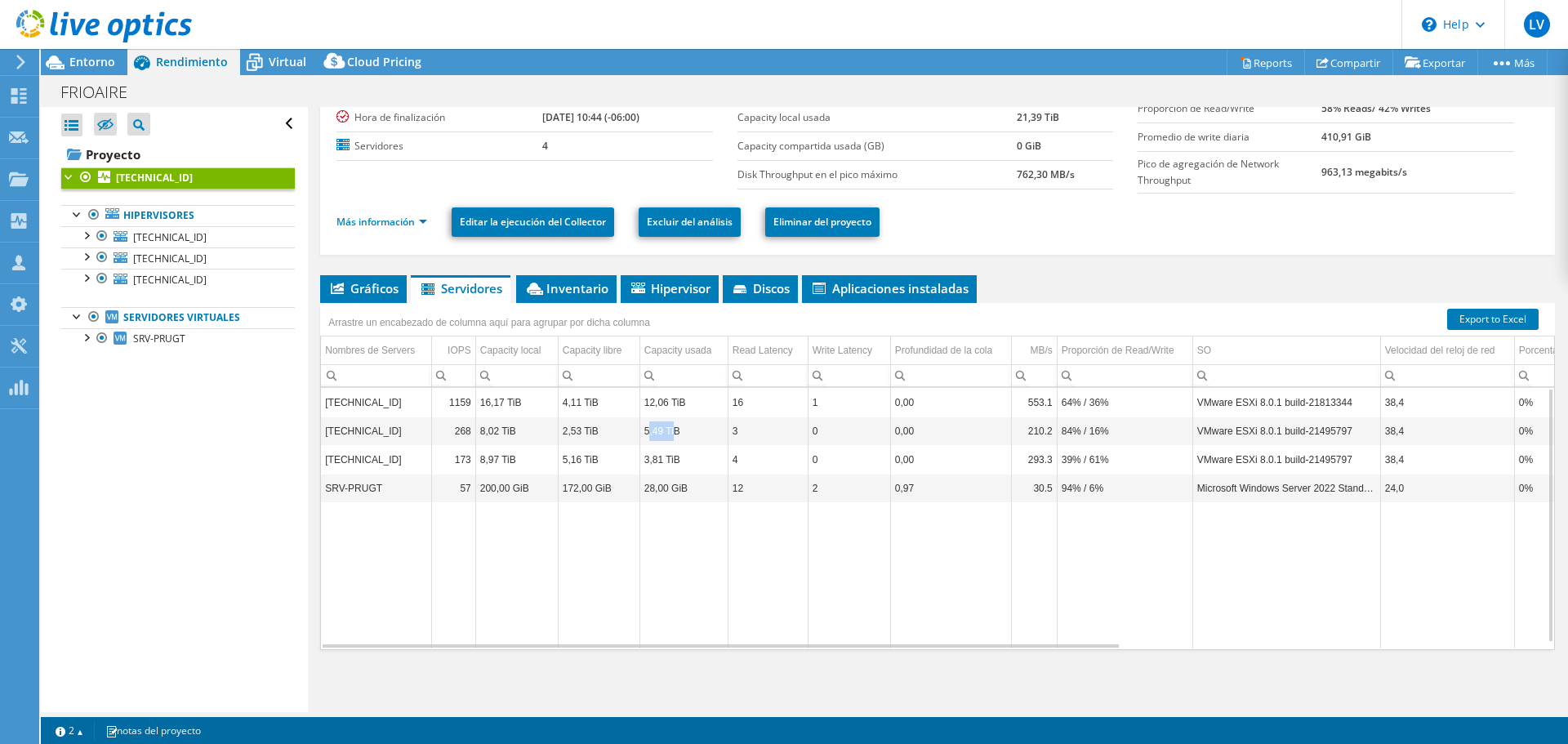
click at [675, 429] on td "5,49 TiB" at bounding box center [683, 431] width 88 height 29
drag, startPoint x: 557, startPoint y: 426, endPoint x: 626, endPoint y: 424, distance: 69.0
click at [626, 424] on tr "192.168.10.200 268 8,02 TiB 2,53 TiB 5,49 TiB 3 0 0,00 210.2 84% / 16% VMware E…" at bounding box center [1253, 431] width 1864 height 29
click at [576, 557] on td "Data grid" at bounding box center [598, 576] width 81 height 147
click at [569, 293] on span "Inventario" at bounding box center [566, 288] width 84 height 16
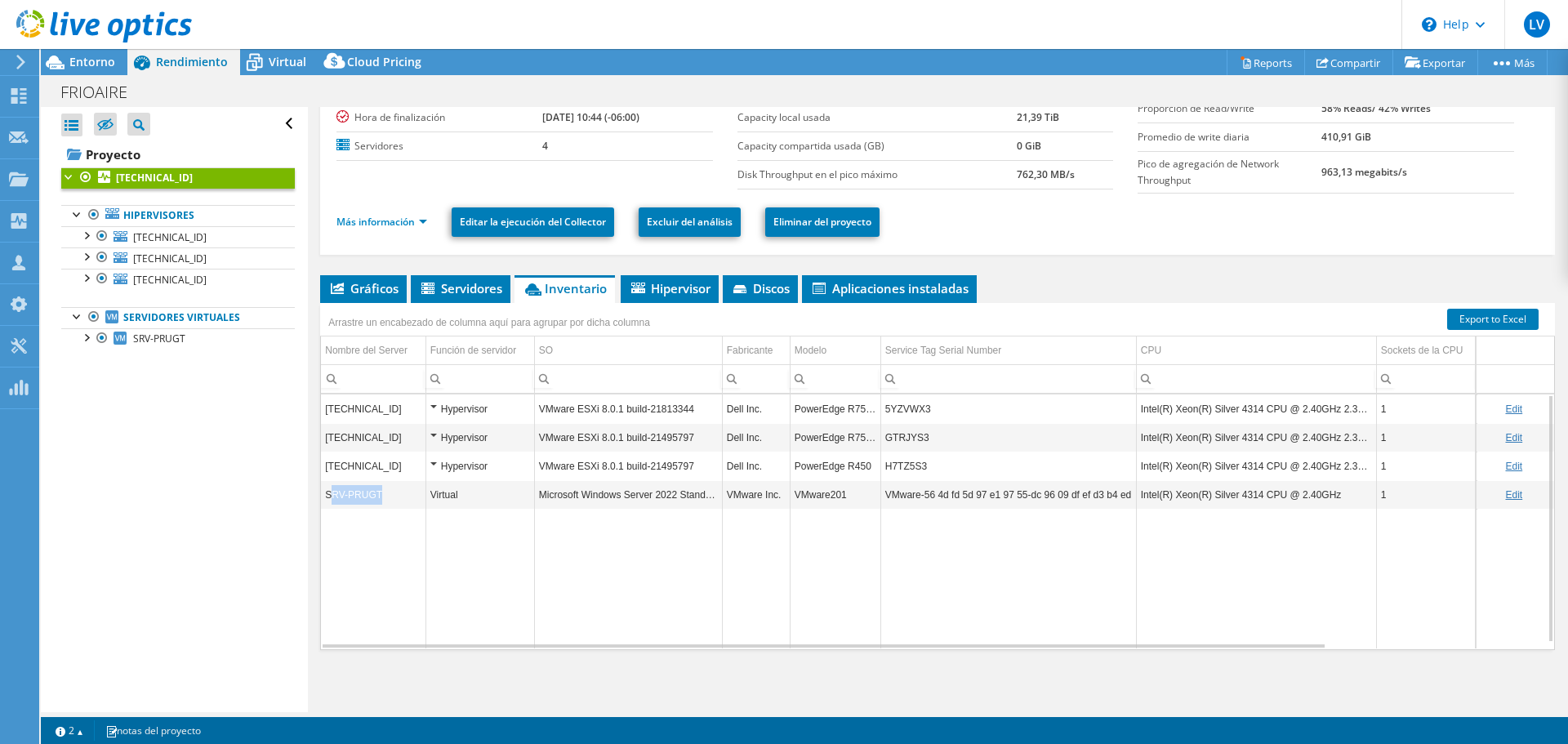
drag, startPoint x: 329, startPoint y: 491, endPoint x: 407, endPoint y: 492, distance: 78.0
click at [394, 491] on td "SRV-PRUGT" at bounding box center [373, 494] width 105 height 29
click at [454, 541] on td "Data grid" at bounding box center [480, 579] width 109 height 140
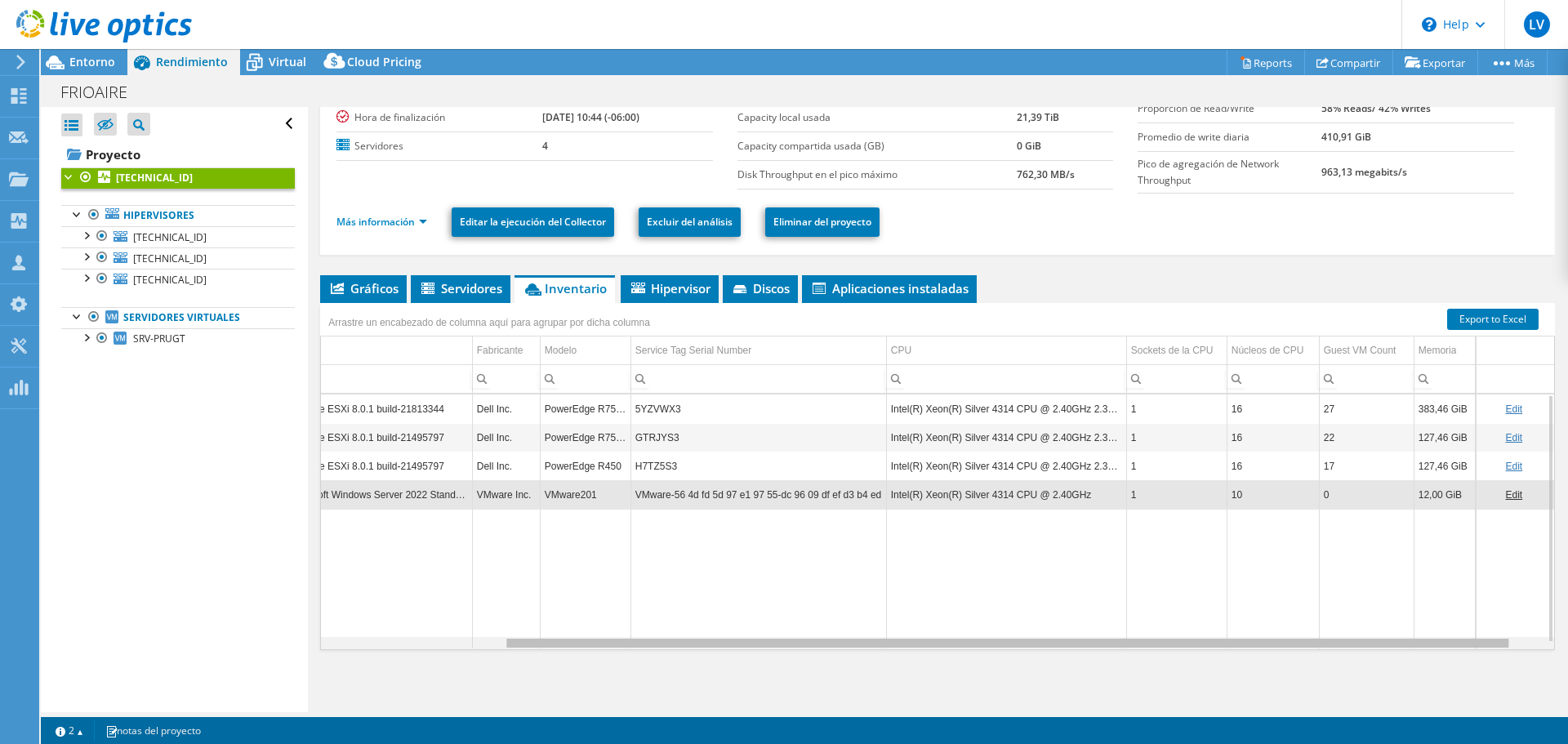
scroll to position [0, 0]
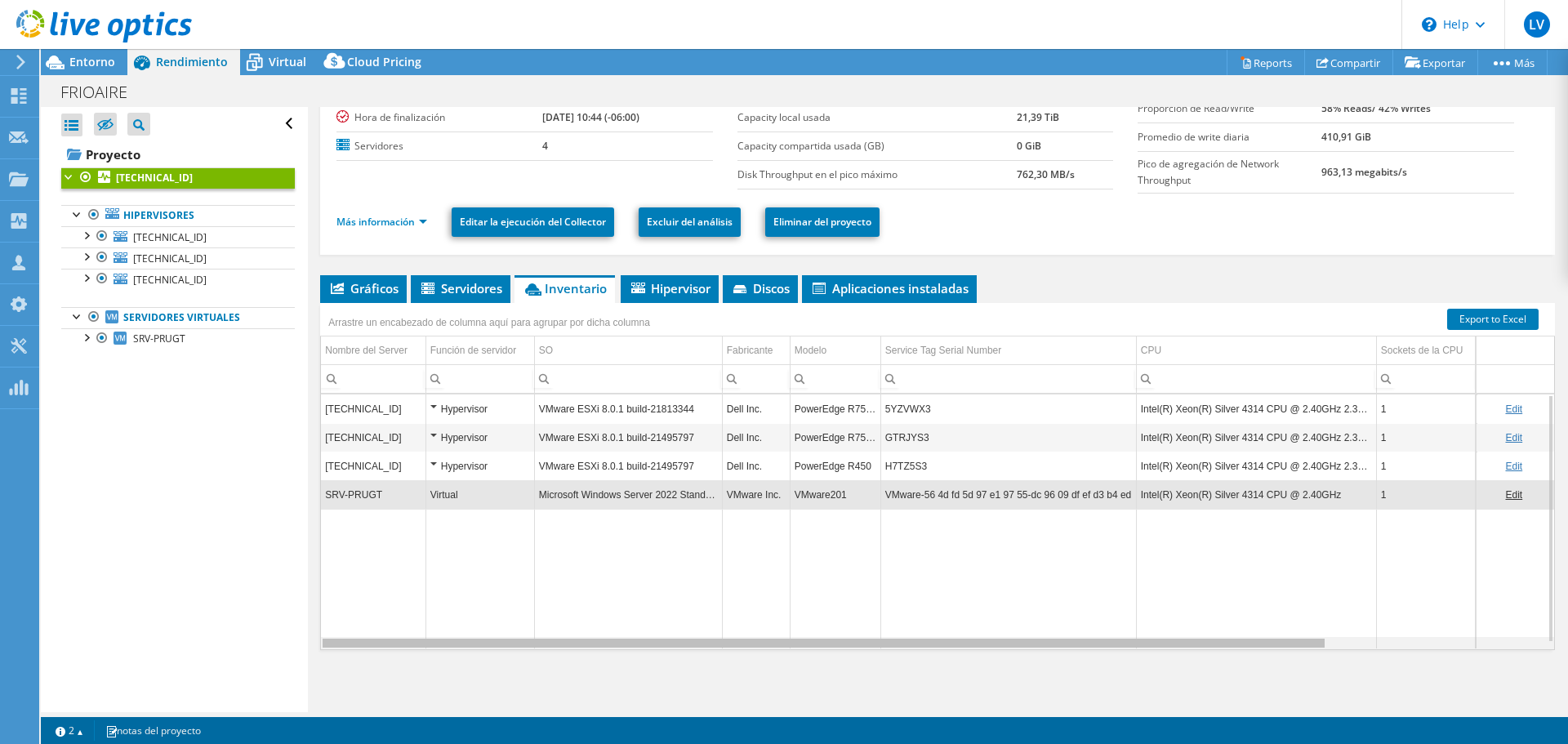
drag, startPoint x: 1306, startPoint y: 645, endPoint x: 885, endPoint y: 642, distance: 421.0
click at [887, 642] on body "LV Asociado de canal Luis Valencia lvalencia@networksecure.com.sv Network Secur…" at bounding box center [784, 372] width 1568 height 744
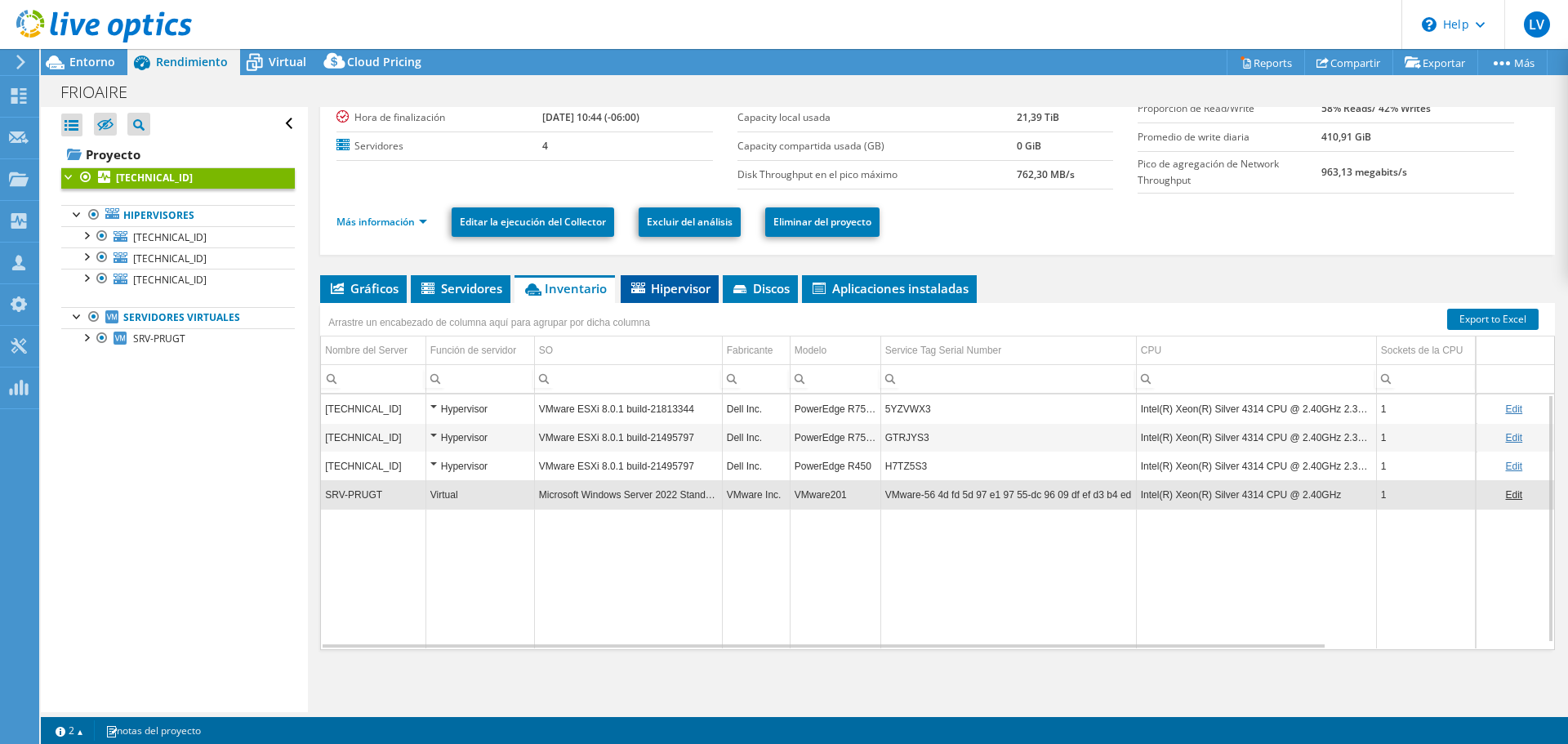
click at [655, 291] on span "Hipervisor" at bounding box center [670, 288] width 81 height 16
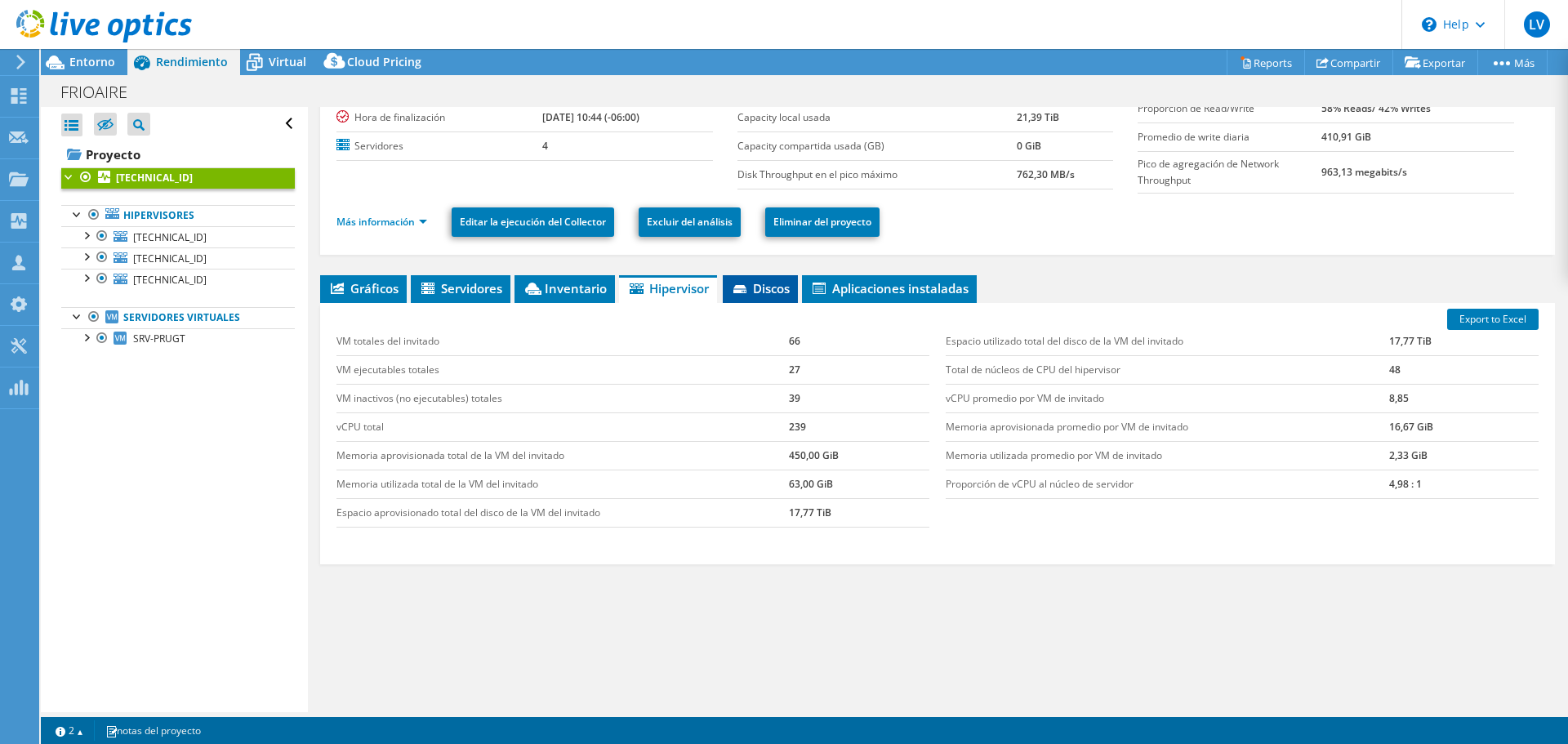
click at [750, 287] on icon at bounding box center [742, 290] width 16 height 11
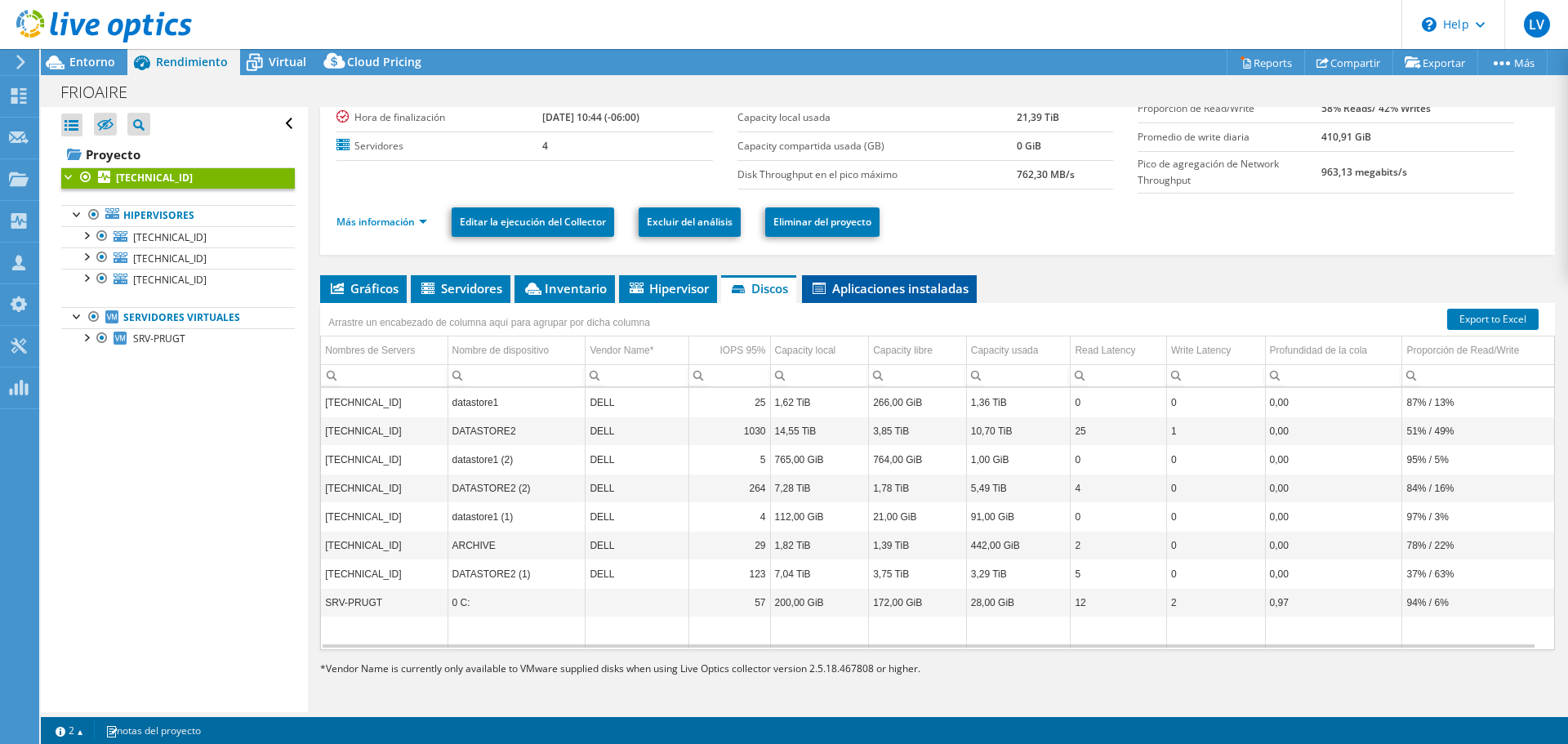
click at [895, 291] on span "Aplicaciones instaladas" at bounding box center [889, 288] width 158 height 16
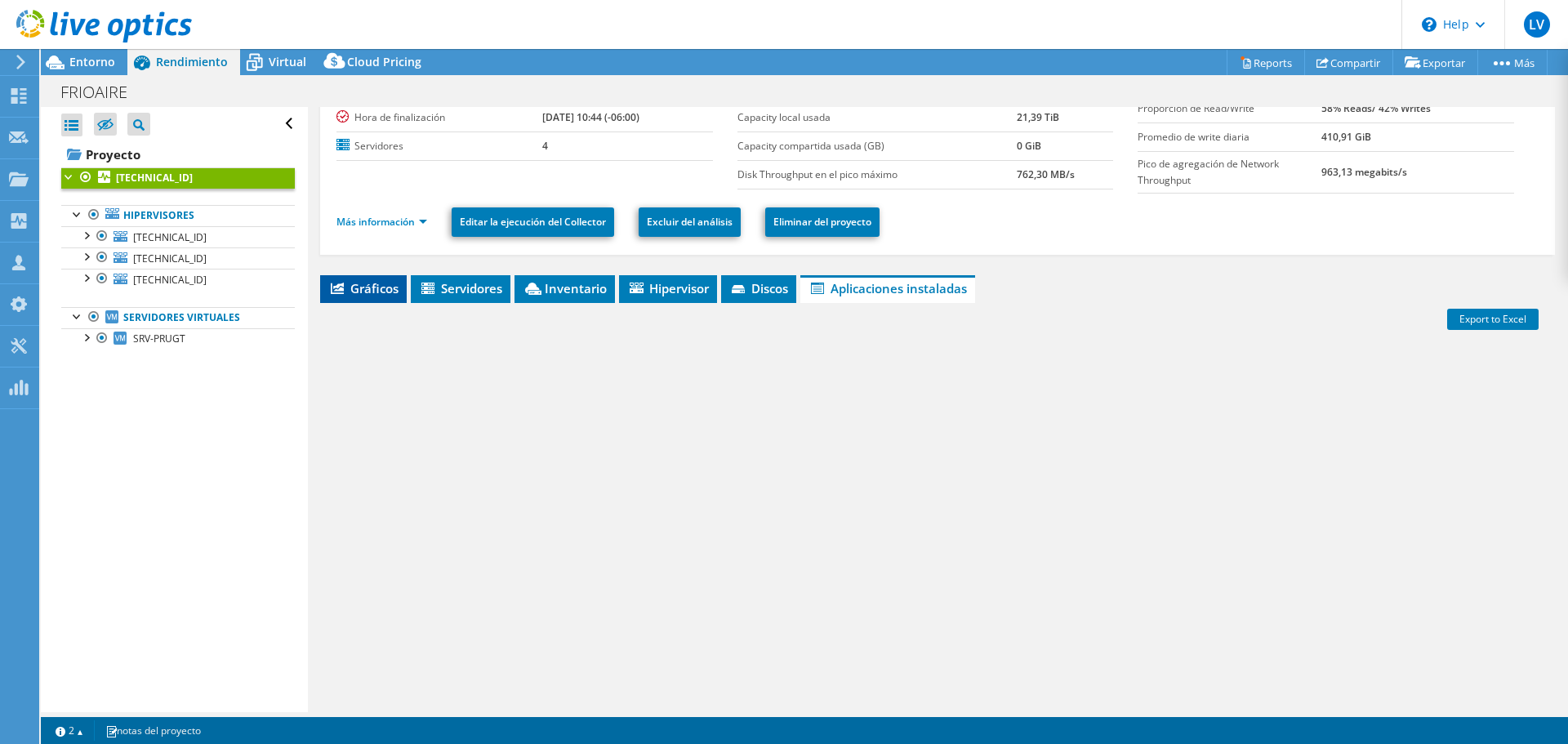
click at [368, 300] on li "Gráficos" at bounding box center [363, 289] width 86 height 28
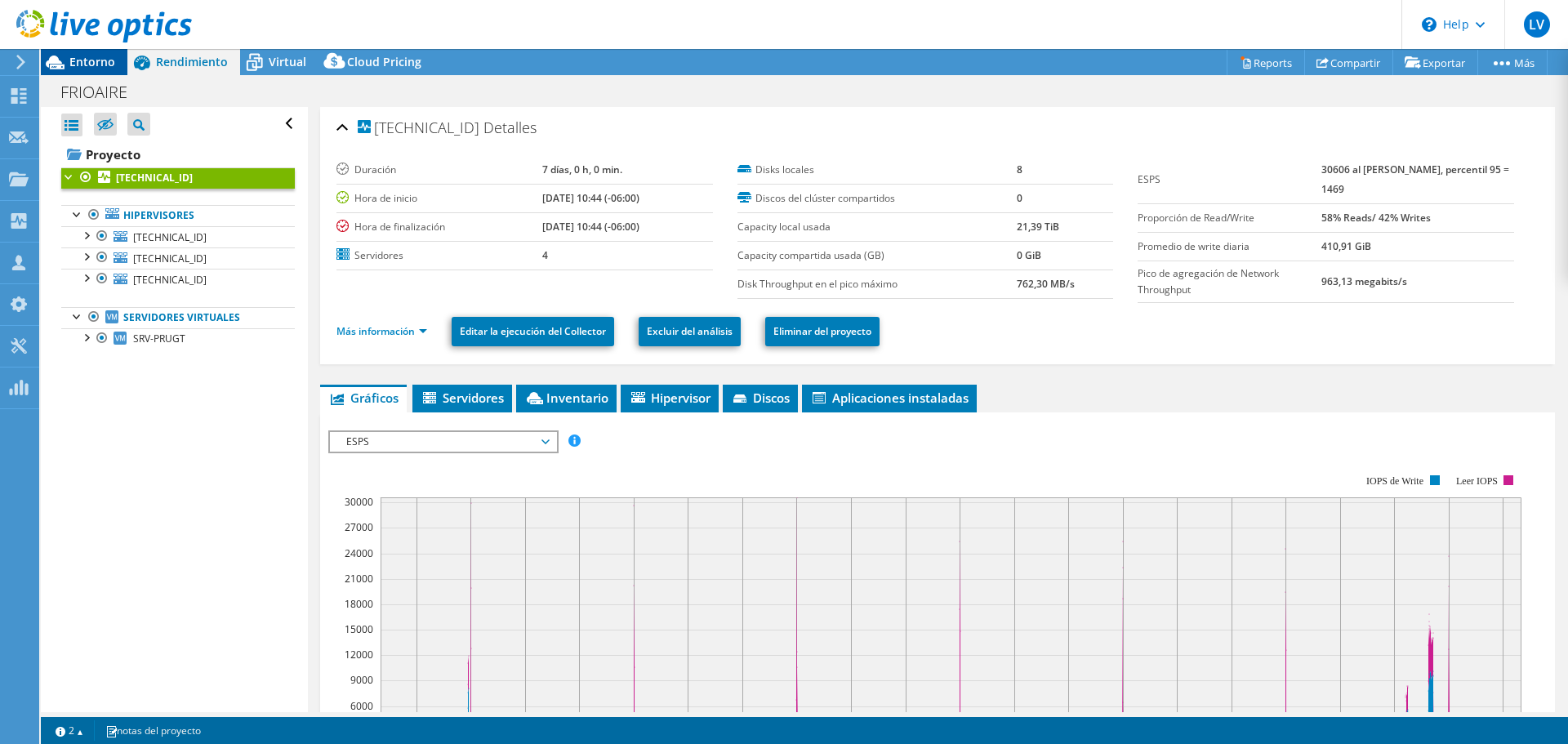
click at [55, 60] on icon at bounding box center [54, 62] width 19 height 14
